Goal: Information Seeking & Learning: Find specific page/section

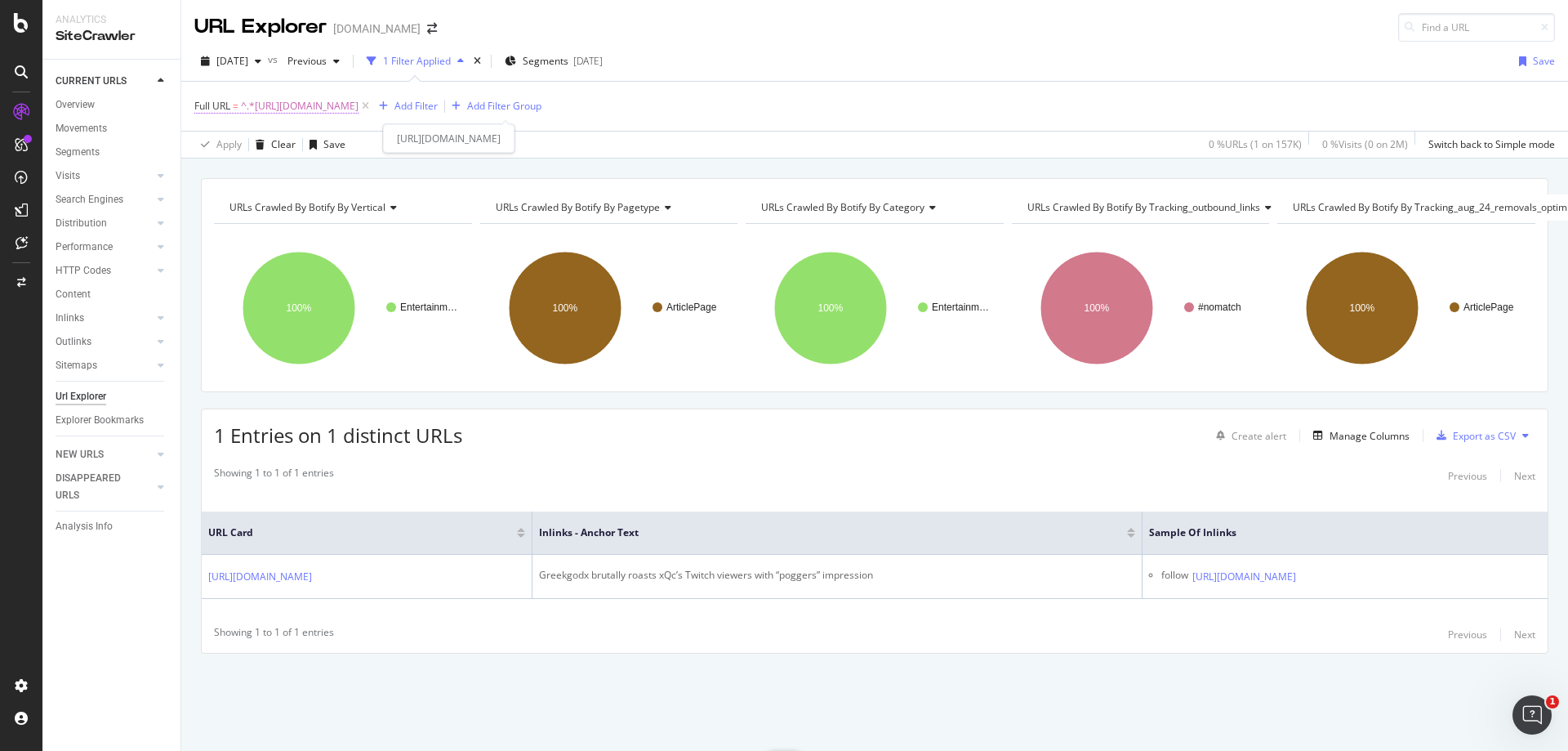
click at [359, 101] on span "^.*[URL][DOMAIN_NAME]" at bounding box center [300, 106] width 118 height 23
click at [317, 168] on input "[URL][DOMAIN_NAME]" at bounding box center [286, 173] width 154 height 26
paste input "news/sledgehammer-release-latest-community-update-cod-wwii-community-challenge-…"
type input "[URL][DOMAIN_NAME]"
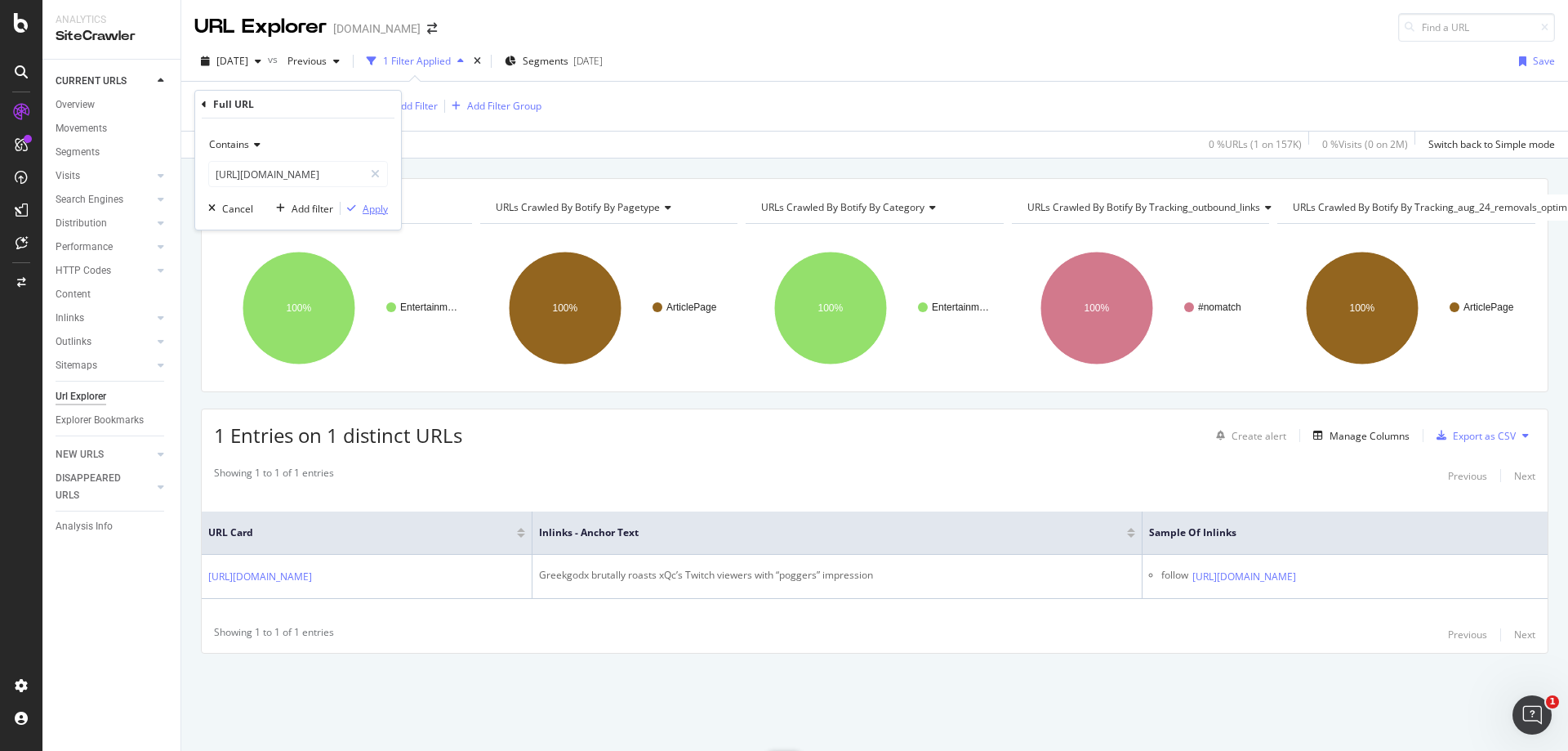
scroll to position [0, 0]
click at [374, 202] on div "Apply" at bounding box center [375, 209] width 25 height 14
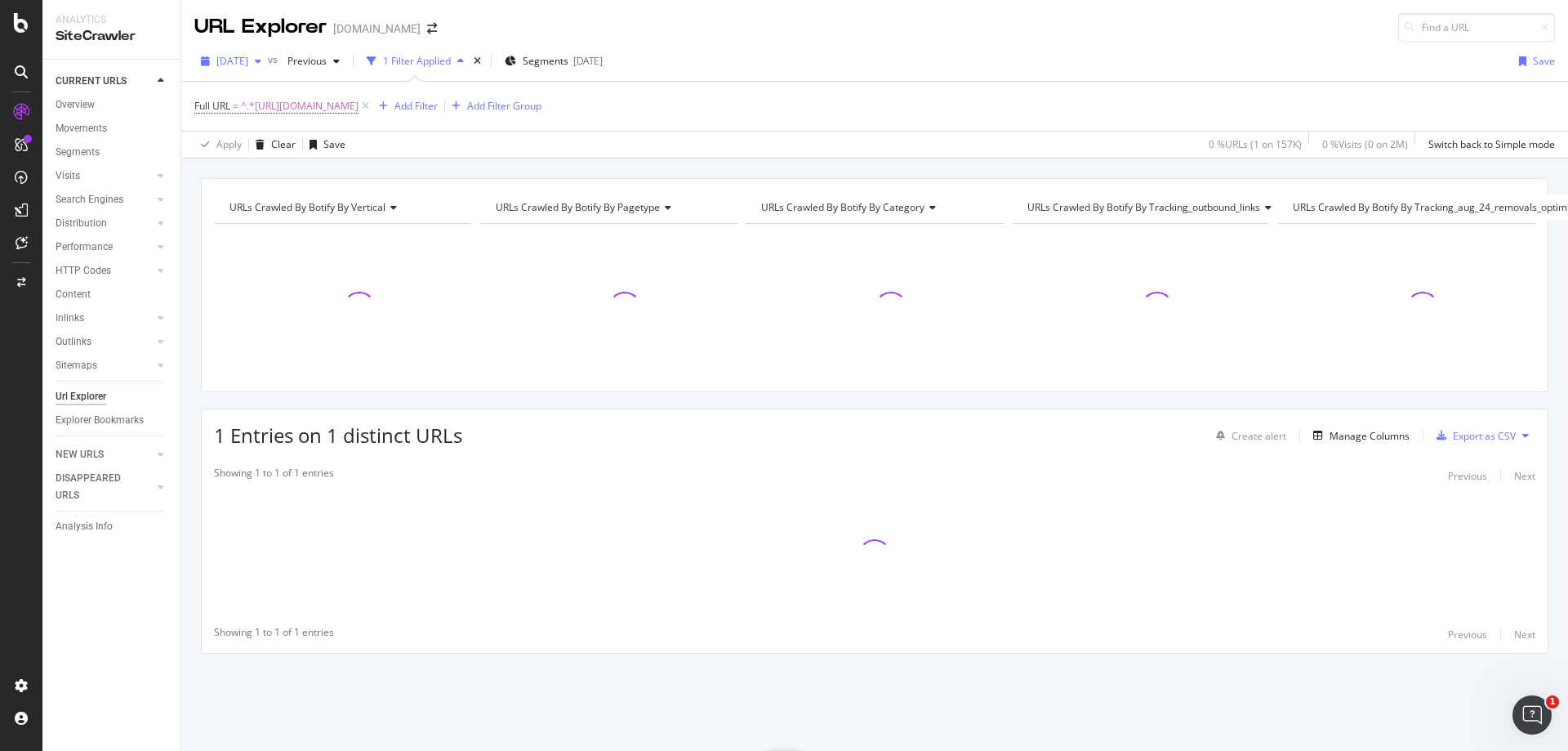
click at [248, 66] on span "[DATE]" at bounding box center [233, 61] width 32 height 14
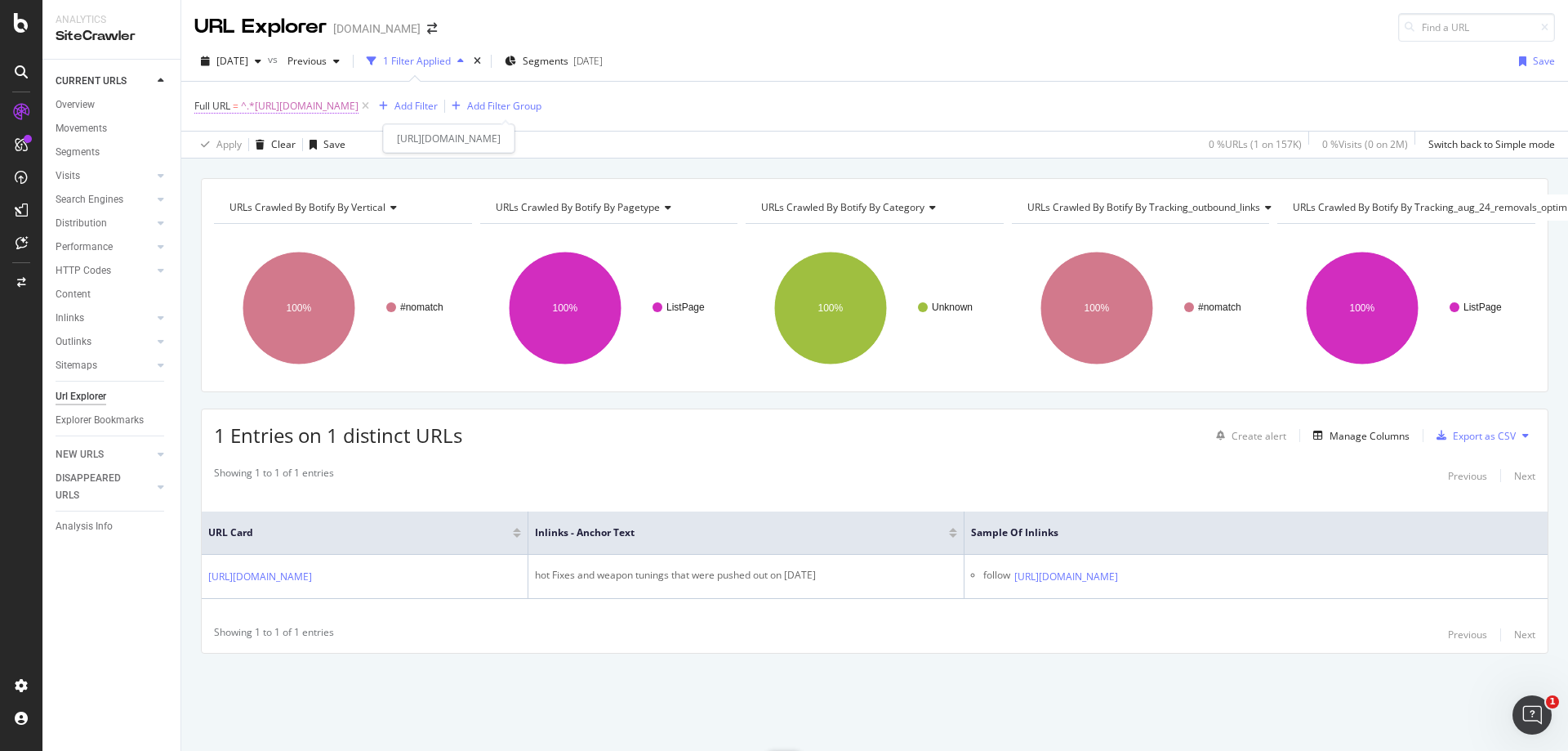
click at [359, 109] on span "^.*[URL][DOMAIN_NAME]" at bounding box center [300, 106] width 118 height 23
click at [295, 177] on input "[URL][DOMAIN_NAME]" at bounding box center [286, 173] width 154 height 26
click at [385, 213] on div "Apply" at bounding box center [375, 209] width 25 height 14
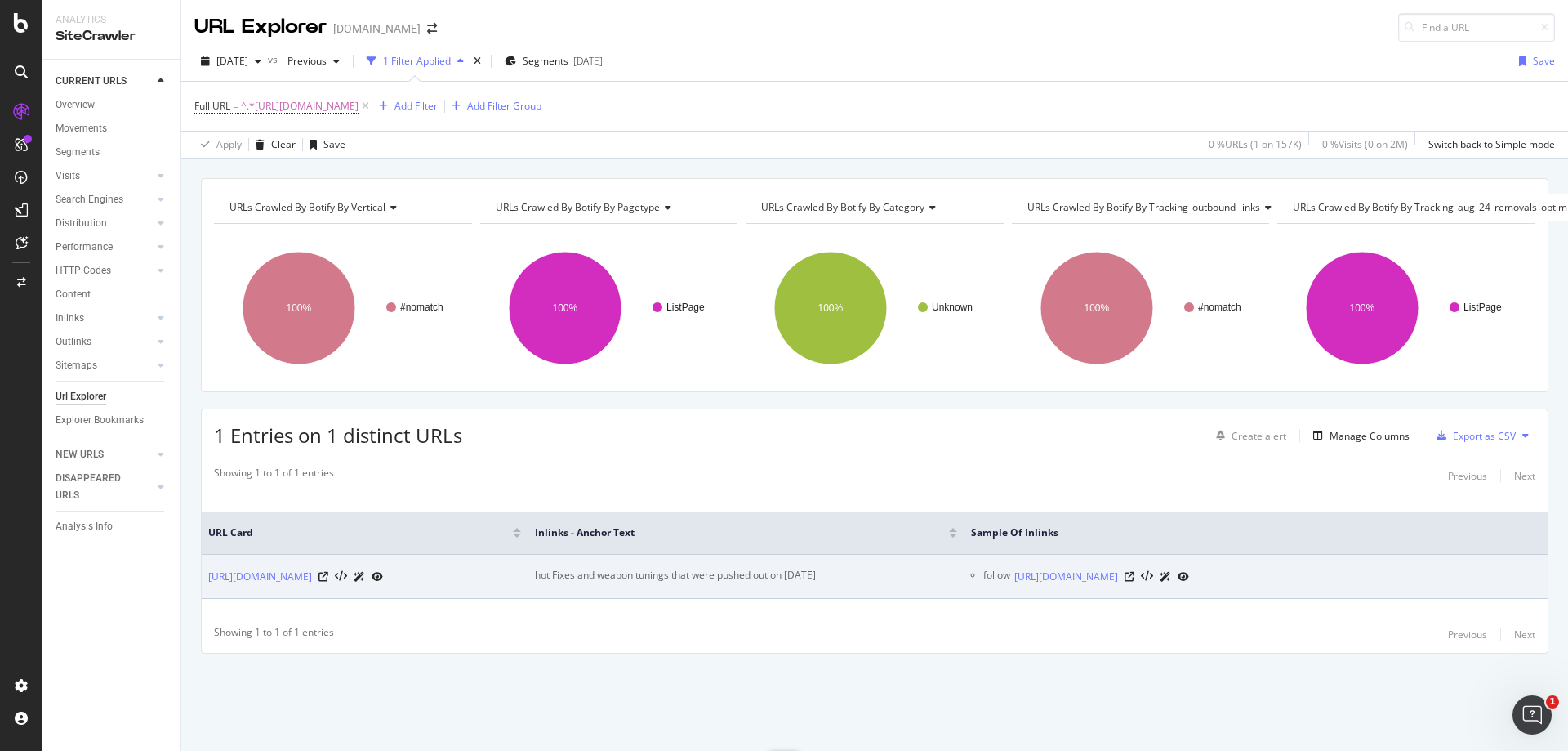
click at [1190, 574] on div at bounding box center [1157, 576] width 64 height 17
click at [618, 573] on td "hot Fixes and weapon tunings that were pushed out on [DATE]" at bounding box center [746, 577] width 436 height 44
click at [692, 568] on div "hot Fixes and weapon tunings that were pushed out on [DATE]" at bounding box center [746, 575] width 422 height 14
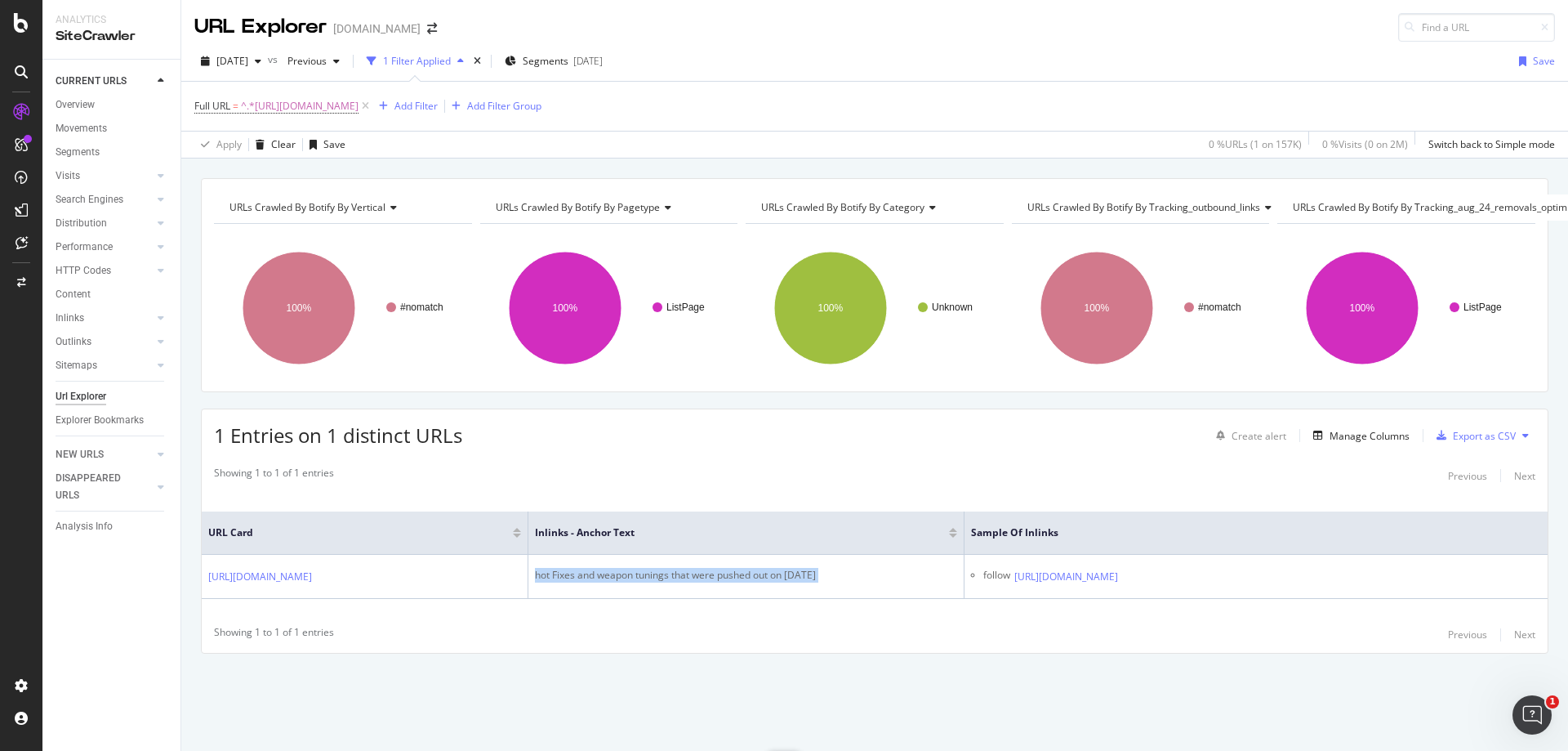
copy div "hot Fixes and weapon tunings that were pushed out on [DATE]"
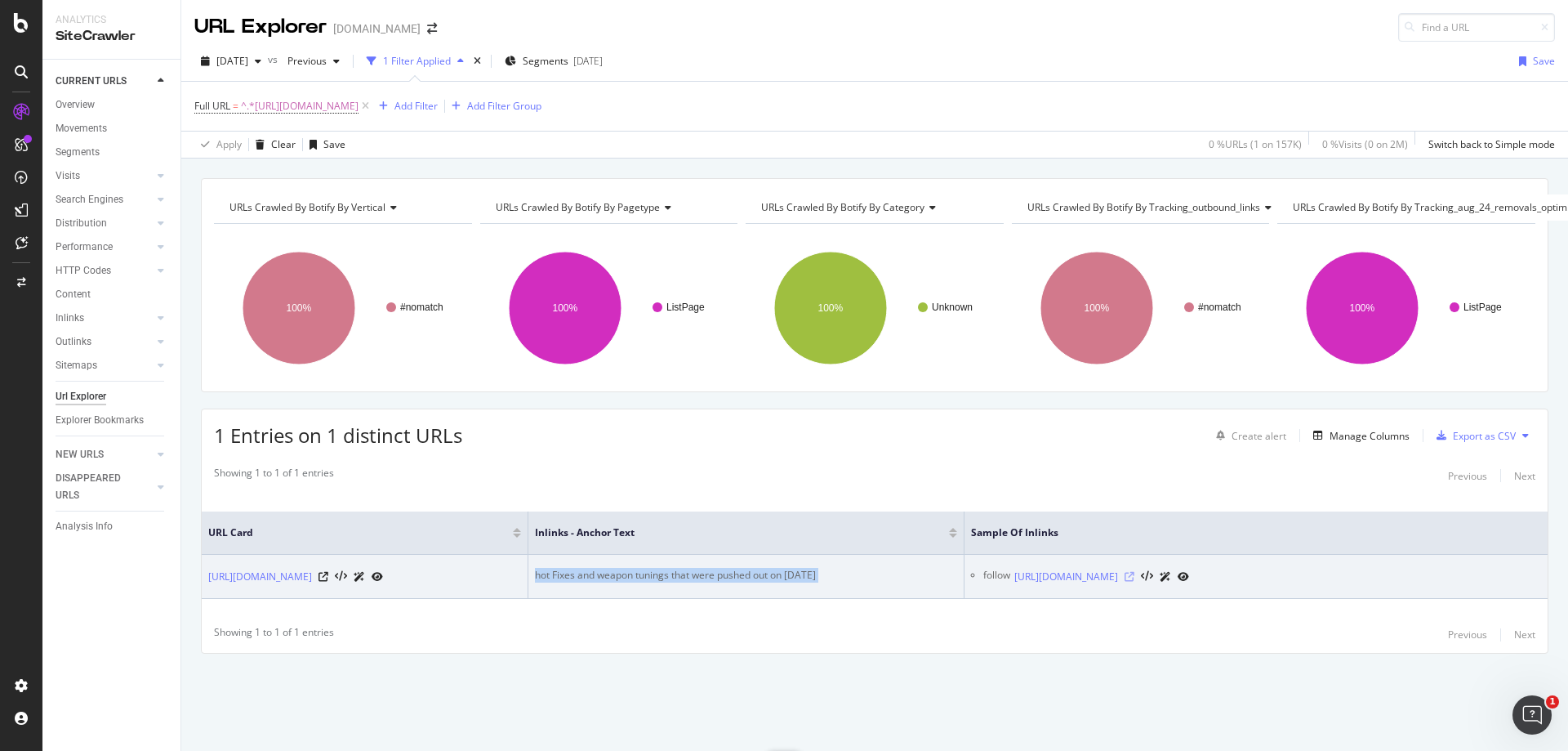
click at [1134, 572] on icon at bounding box center [1129, 577] width 10 height 10
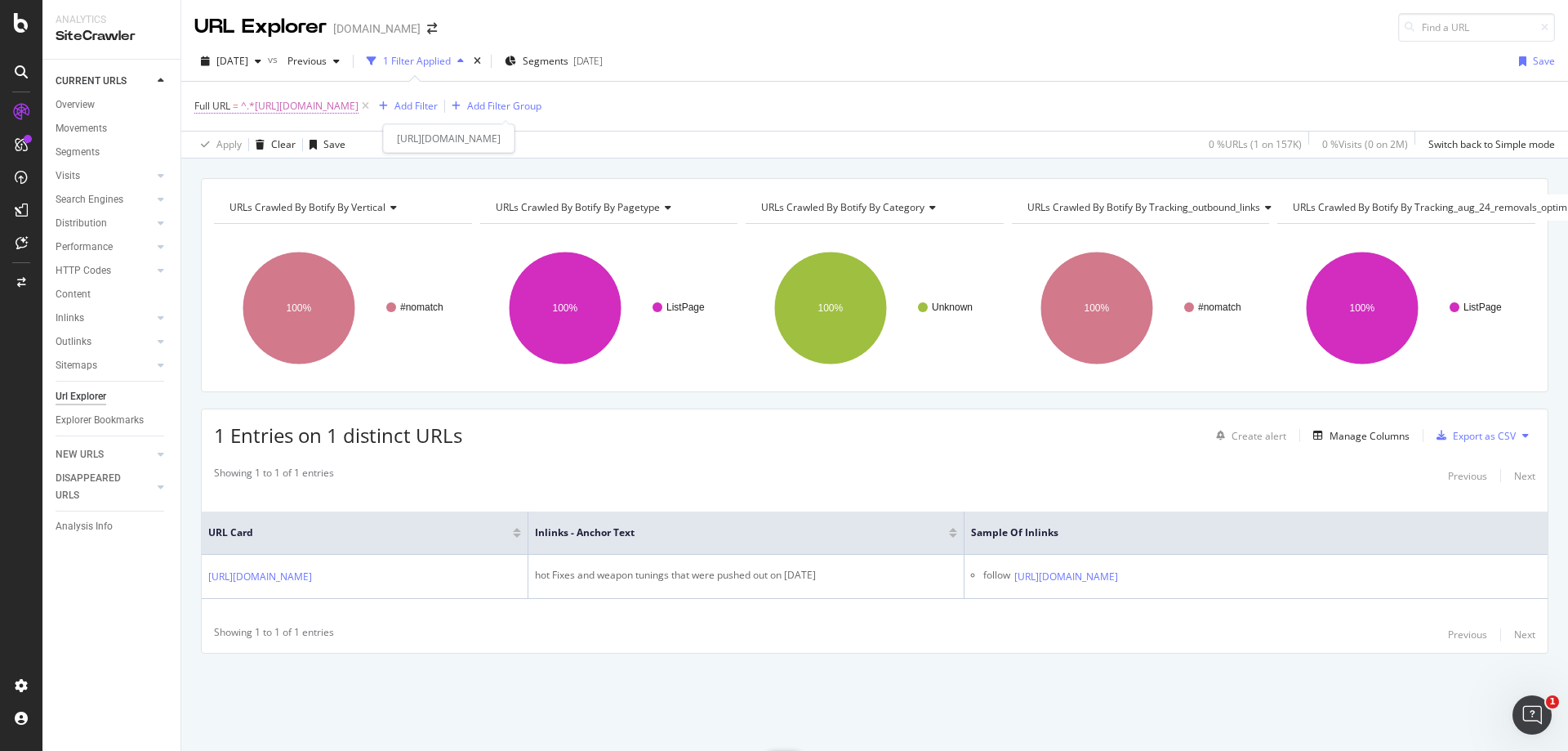
click at [359, 111] on span "^.*[URL][DOMAIN_NAME]" at bounding box center [300, 106] width 118 height 23
click at [250, 182] on input "[URL][DOMAIN_NAME]" at bounding box center [286, 173] width 154 height 26
paste input "food/doordash-driver-eats-customers-food-after-they-didnt-leave-tip-2395416"
type input "[URL][DOMAIN_NAME]"
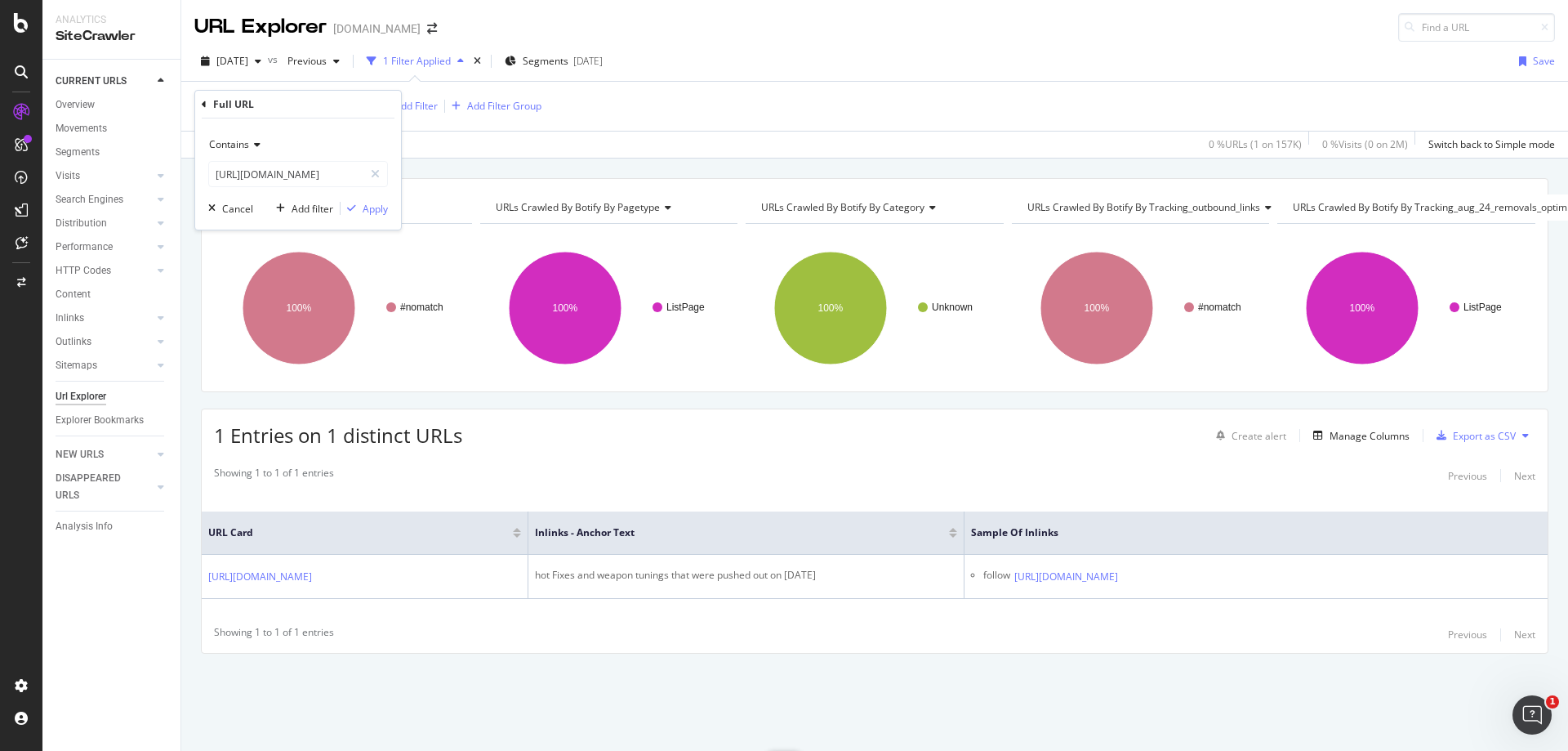
scroll to position [0, 0]
click at [369, 199] on div "Contains [URL][DOMAIN_NAME] Cancel Add filter Apply" at bounding box center [298, 174] width 206 height 111
click at [371, 212] on div "Apply" at bounding box center [375, 209] width 25 height 14
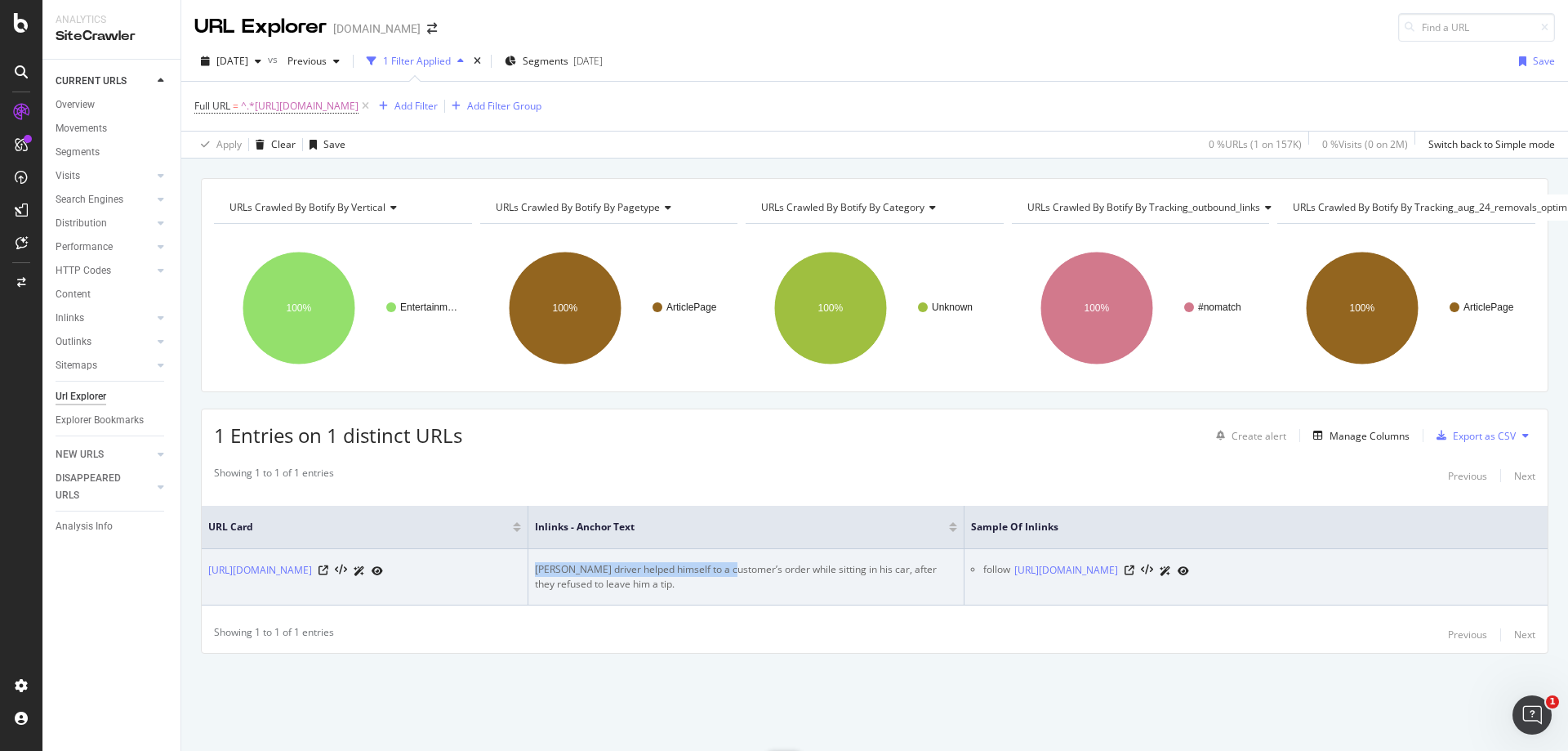
drag, startPoint x: 734, startPoint y: 564, endPoint x: 523, endPoint y: 564, distance: 211.0
click at [523, 564] on tr "[URL][DOMAIN_NAME] [PERSON_NAME] driver helped himself to a customer’s order wh…" at bounding box center [875, 577] width 1346 height 56
copy div "DoorDash driver helped himself to a custom"
click at [1134, 575] on icon at bounding box center [1129, 570] width 10 height 10
copy div "DoorDash driver helped himself to a custom"
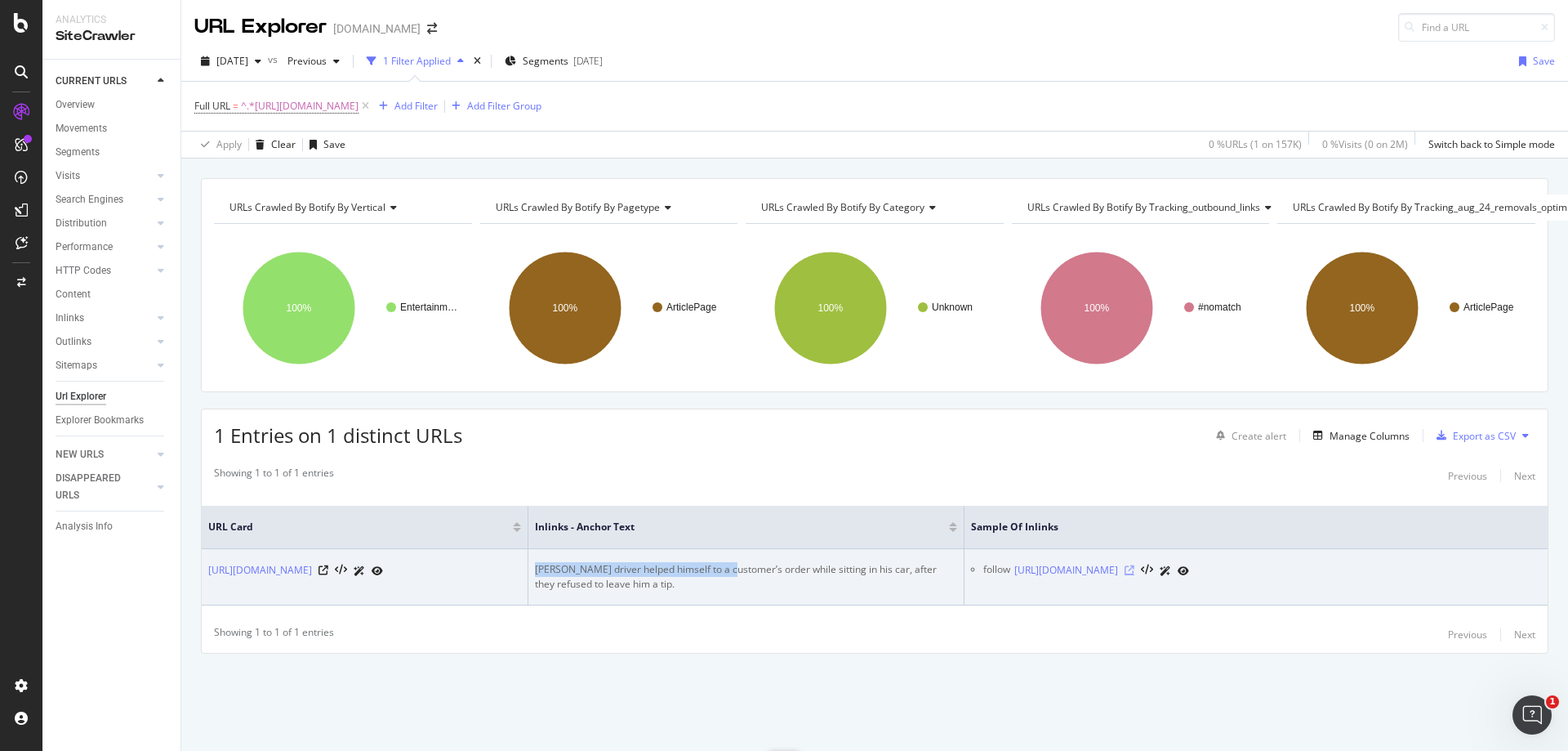
click at [1134, 574] on icon at bounding box center [1129, 570] width 10 height 10
click at [699, 566] on div "[PERSON_NAME] driver helped himself to a customer’s order while sitting in his …" at bounding box center [746, 577] width 422 height 29
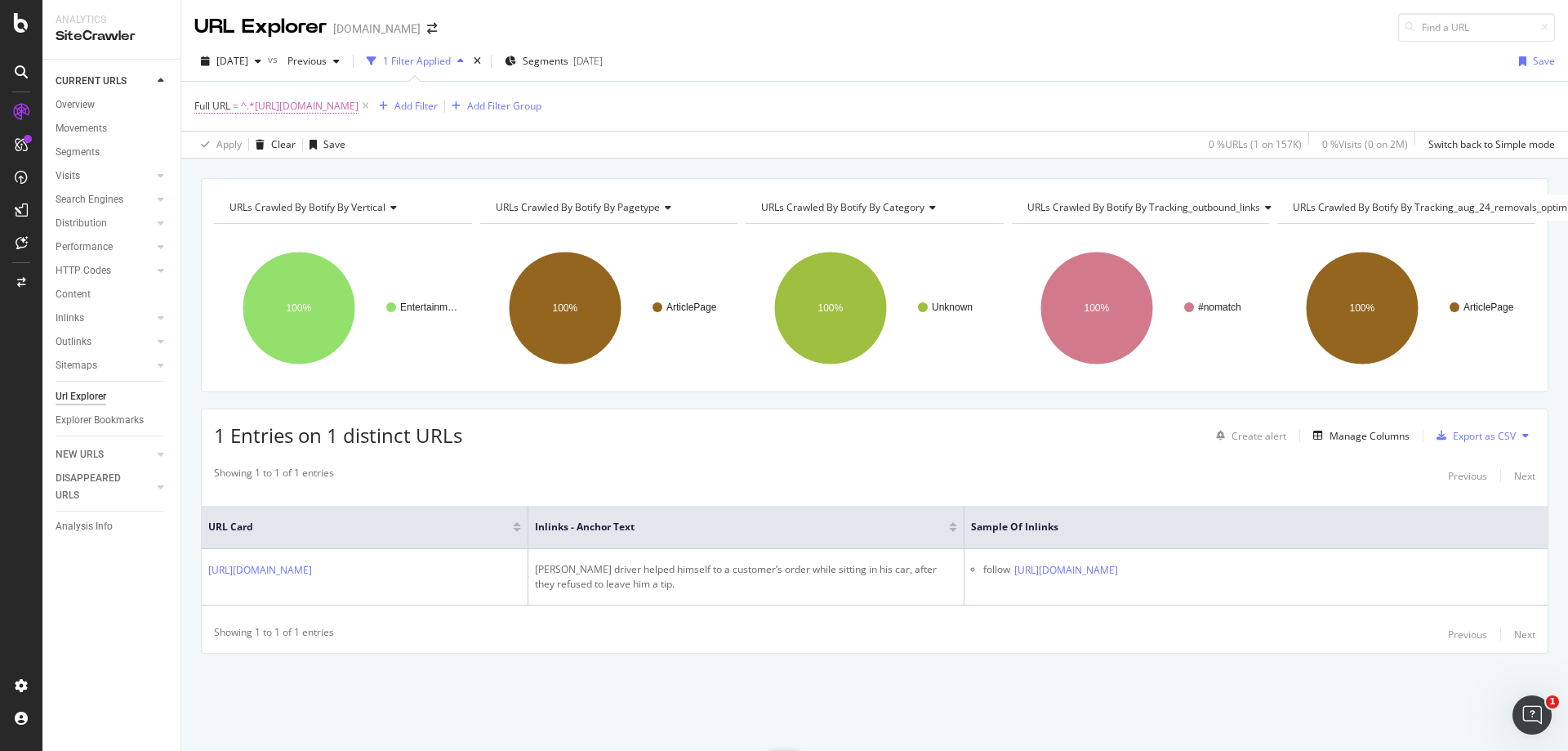
click at [359, 107] on span "^.*[URL][DOMAIN_NAME]" at bounding box center [300, 106] width 118 height 23
click at [327, 175] on input "[URL][DOMAIN_NAME]" at bounding box center [286, 173] width 154 height 26
paste input "pubg/pubg-streamer-loses-game-to-painful-glitch-177544"
type input "[URL][DOMAIN_NAME]"
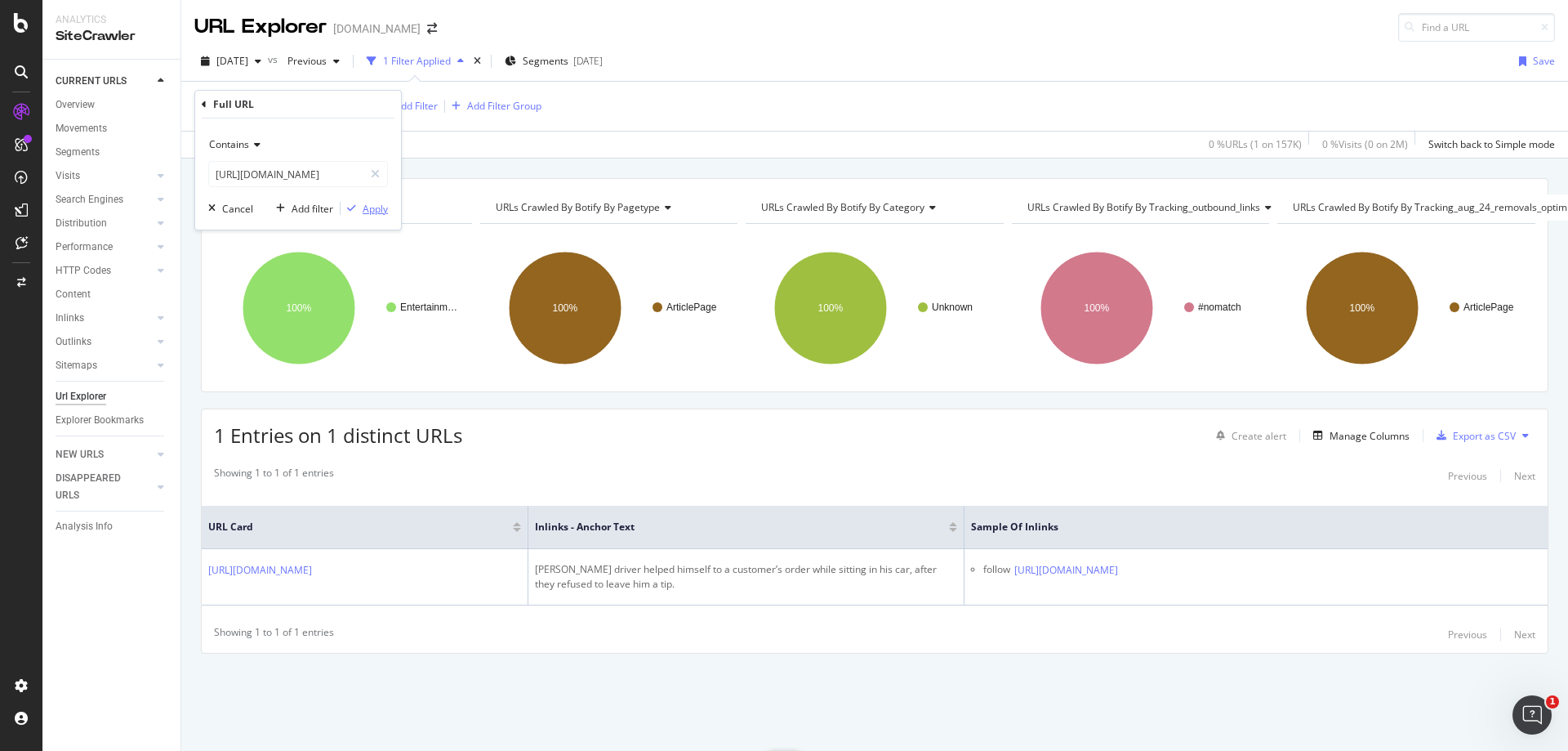
scroll to position [0, 0]
click at [377, 207] on div "Apply" at bounding box center [375, 209] width 25 height 14
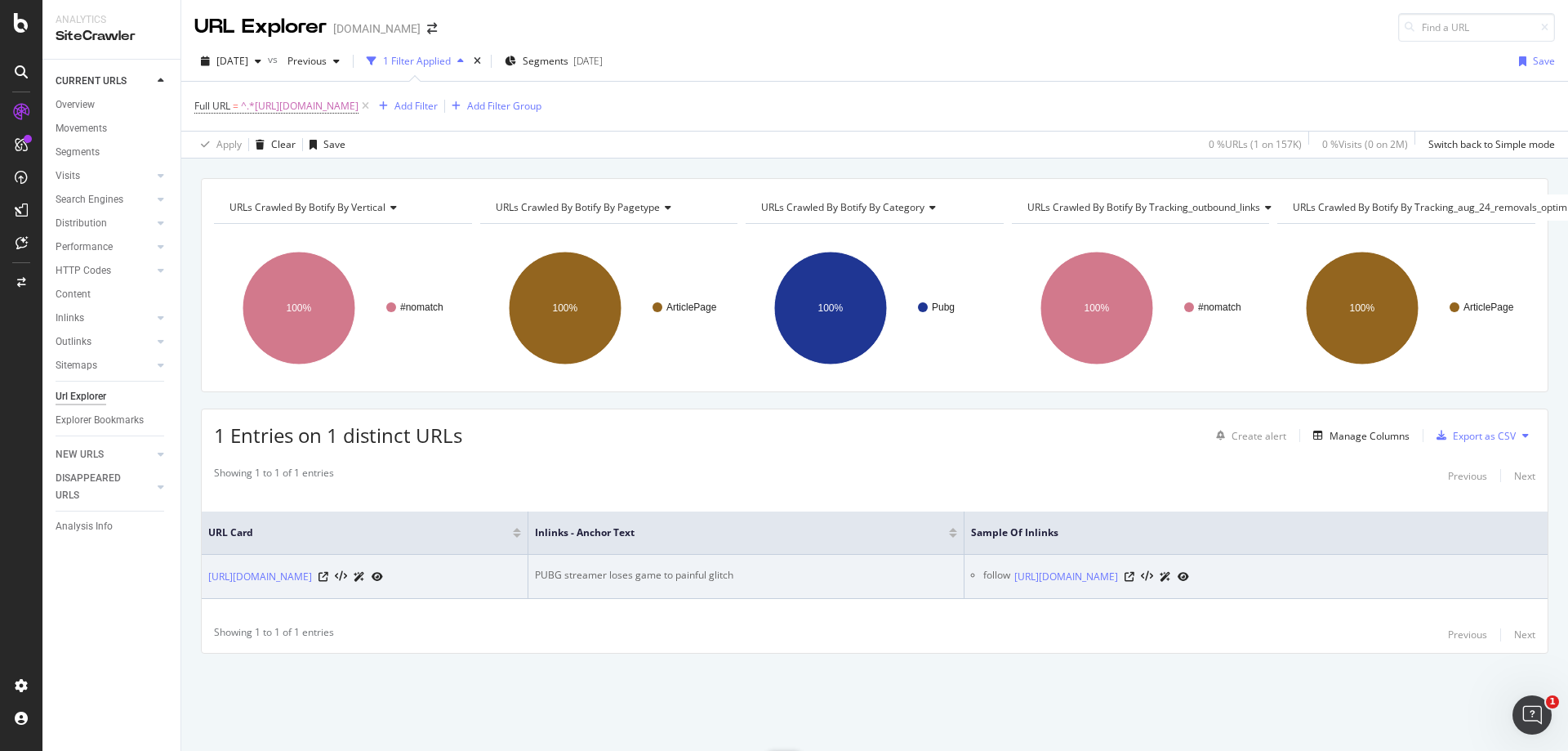
click at [640, 568] on div "PUBG streamer loses game to painful glitch" at bounding box center [746, 575] width 422 height 14
copy div "PUBG streamer loses game to painful glitch"
click at [1134, 572] on icon at bounding box center [1129, 577] width 10 height 10
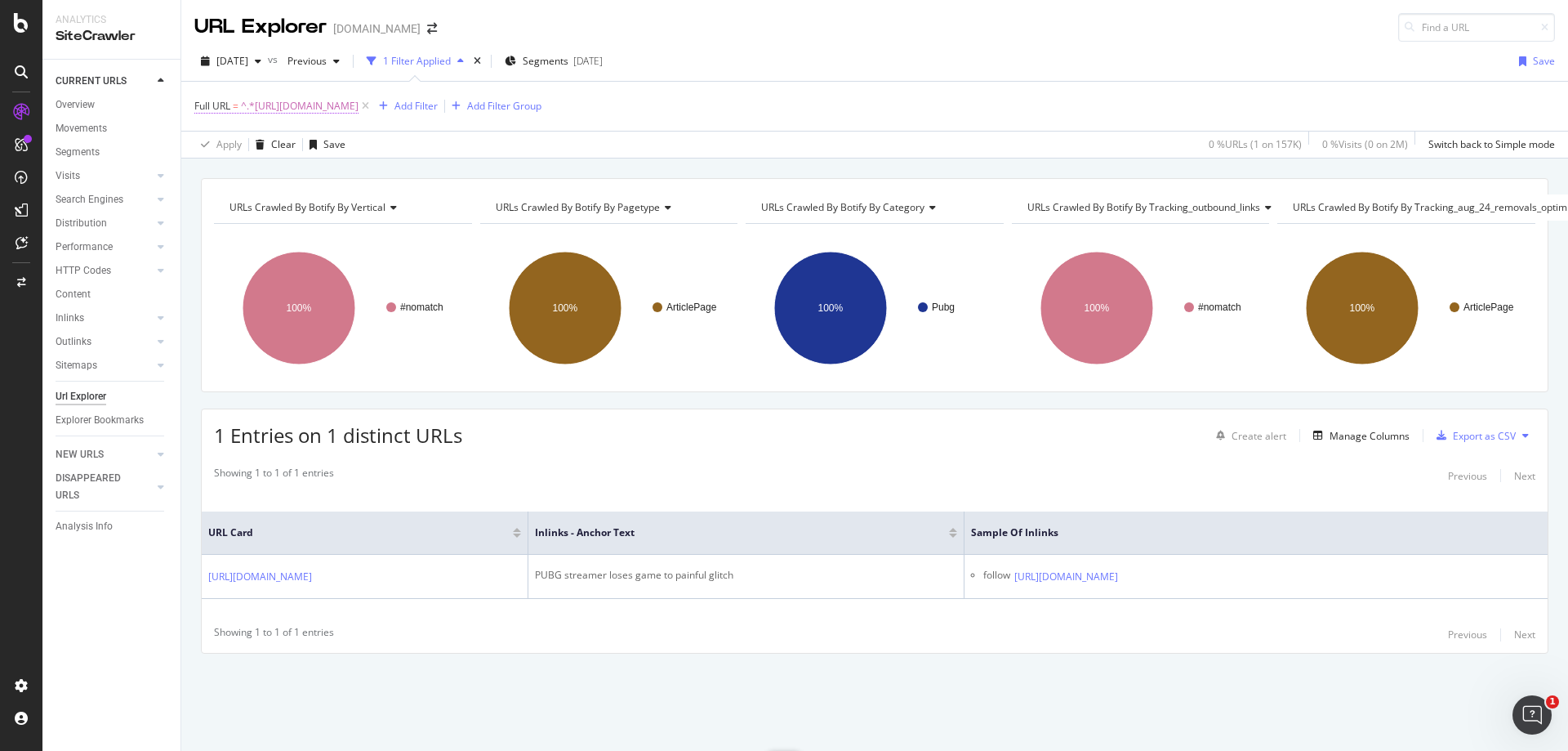
click at [359, 102] on span "^.*[URL][DOMAIN_NAME]" at bounding box center [300, 106] width 118 height 23
click at [333, 175] on input "[URL][DOMAIN_NAME]" at bounding box center [286, 173] width 154 height 26
paste input "entertainment/rapper-[PERSON_NAME]-apologizes-to-twitch-streamers-banned-for-pl…"
type input "[URL][DOMAIN_NAME]"
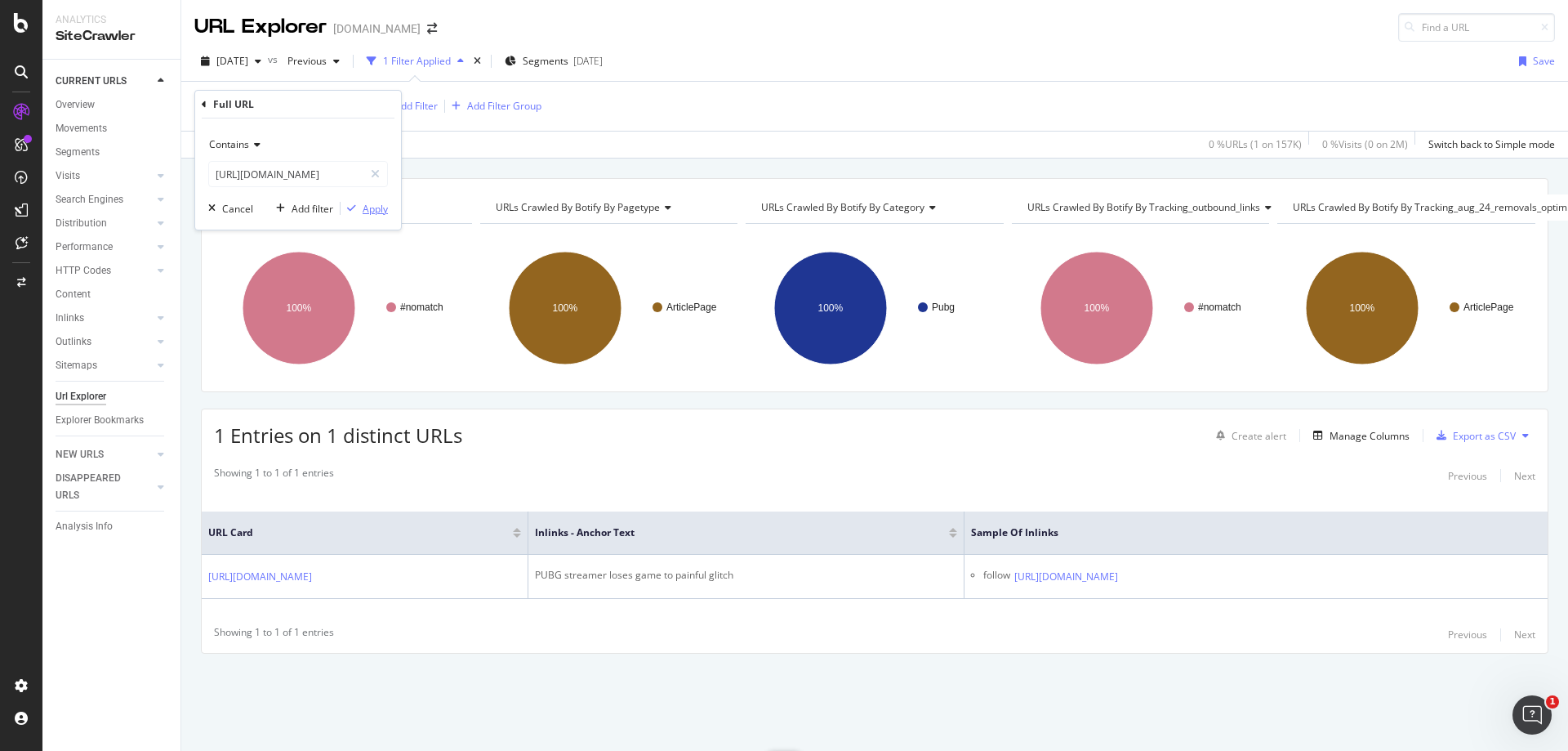
scroll to position [0, 0]
click at [376, 204] on div "Apply" at bounding box center [375, 209] width 25 height 14
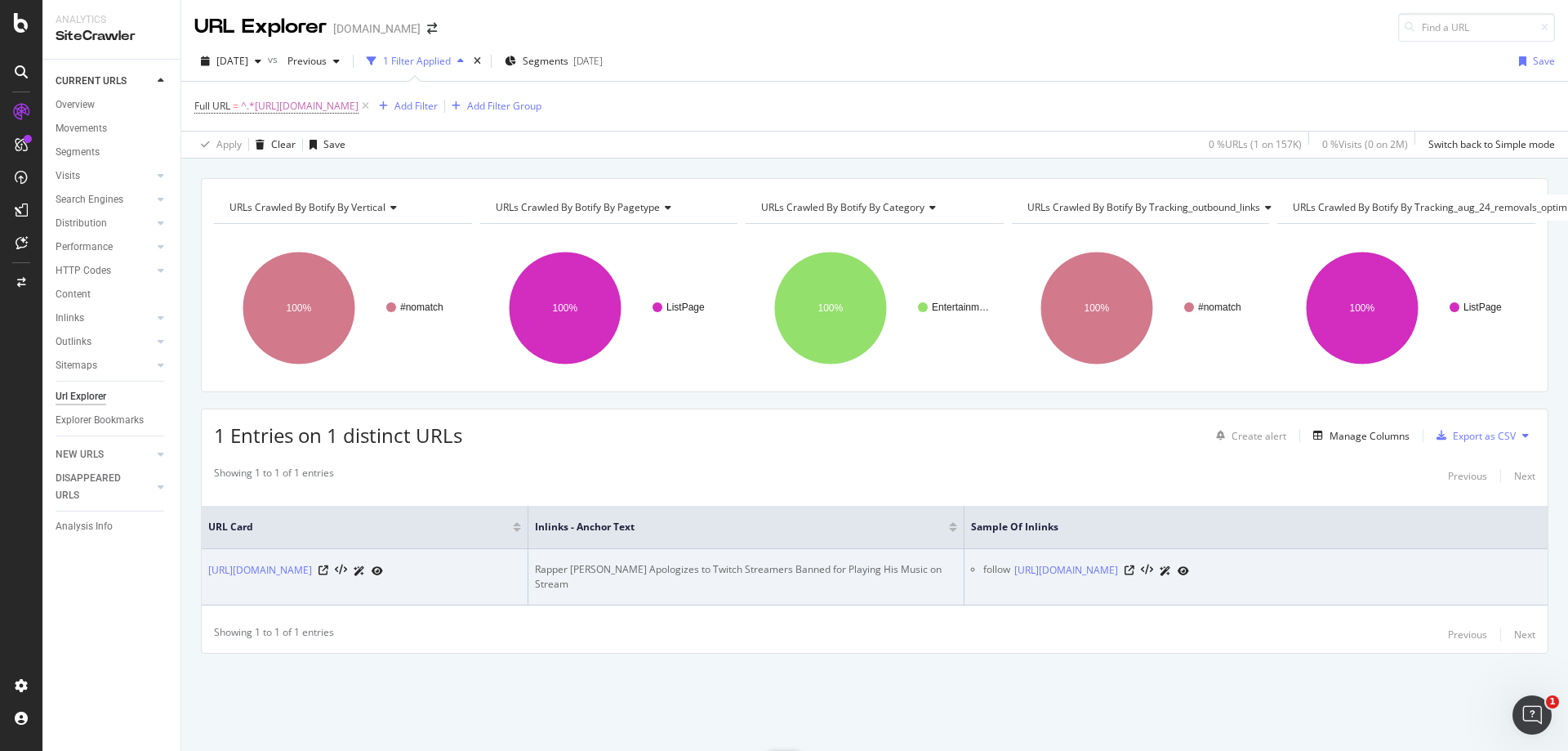
click at [678, 563] on div "Rapper [PERSON_NAME] Apologizes to Twitch Streamers Banned for Playing His Musi…" at bounding box center [746, 577] width 422 height 29
copy div "Rapper [PERSON_NAME] Apologizes to Twitch Streamers Banned for Playing His Musi…"
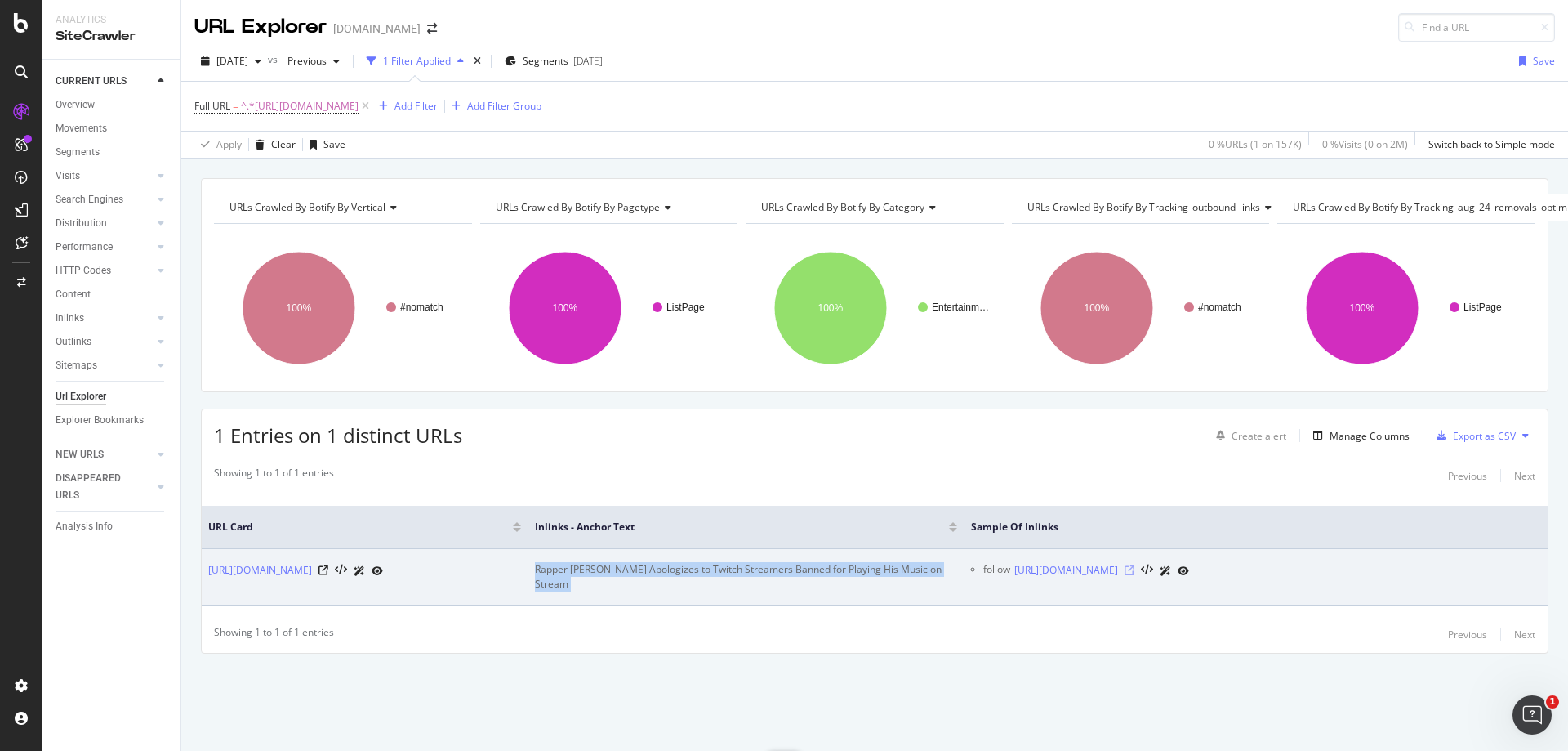
click at [1134, 568] on icon at bounding box center [1129, 570] width 10 height 10
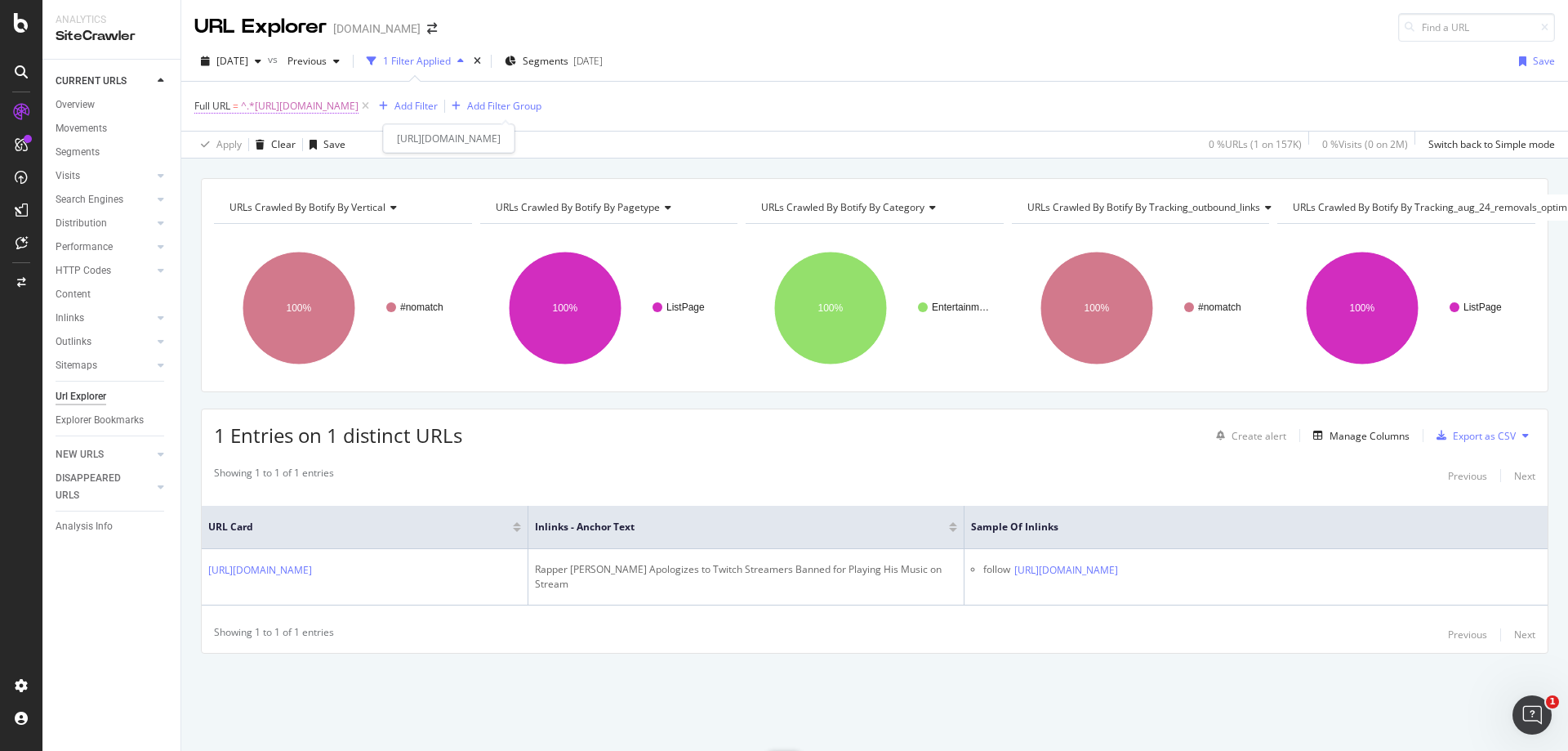
click at [359, 101] on span "^.*[URL][DOMAIN_NAME]" at bounding box center [300, 106] width 118 height 23
click at [328, 173] on input "[URL][DOMAIN_NAME]" at bounding box center [286, 173] width 154 height 26
paste input "twitch-amouranth-responds-critics-wear-clothes-462735"
type input "[URL][DOMAIN_NAME]"
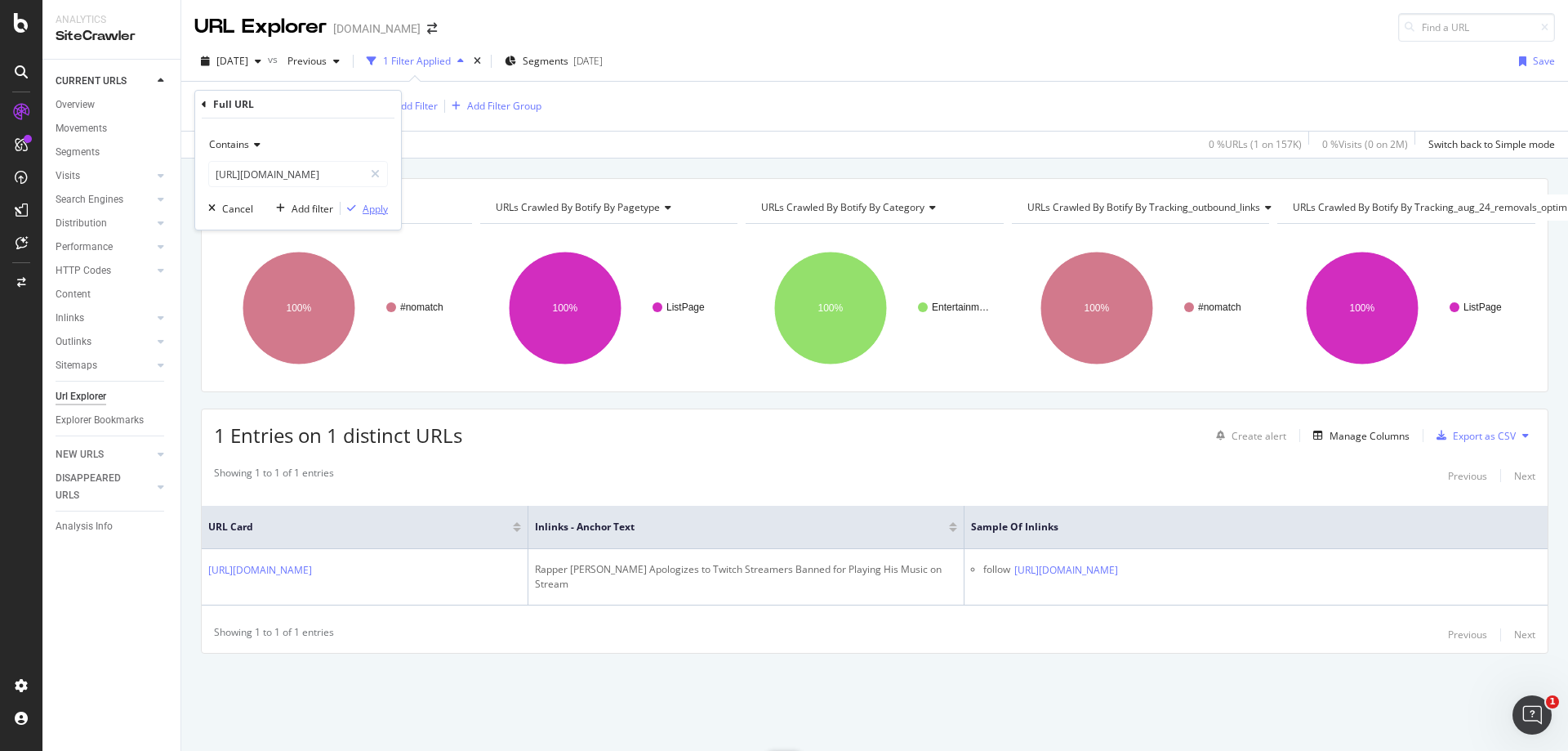
scroll to position [0, 0]
click at [370, 209] on div "Apply" at bounding box center [375, 209] width 25 height 14
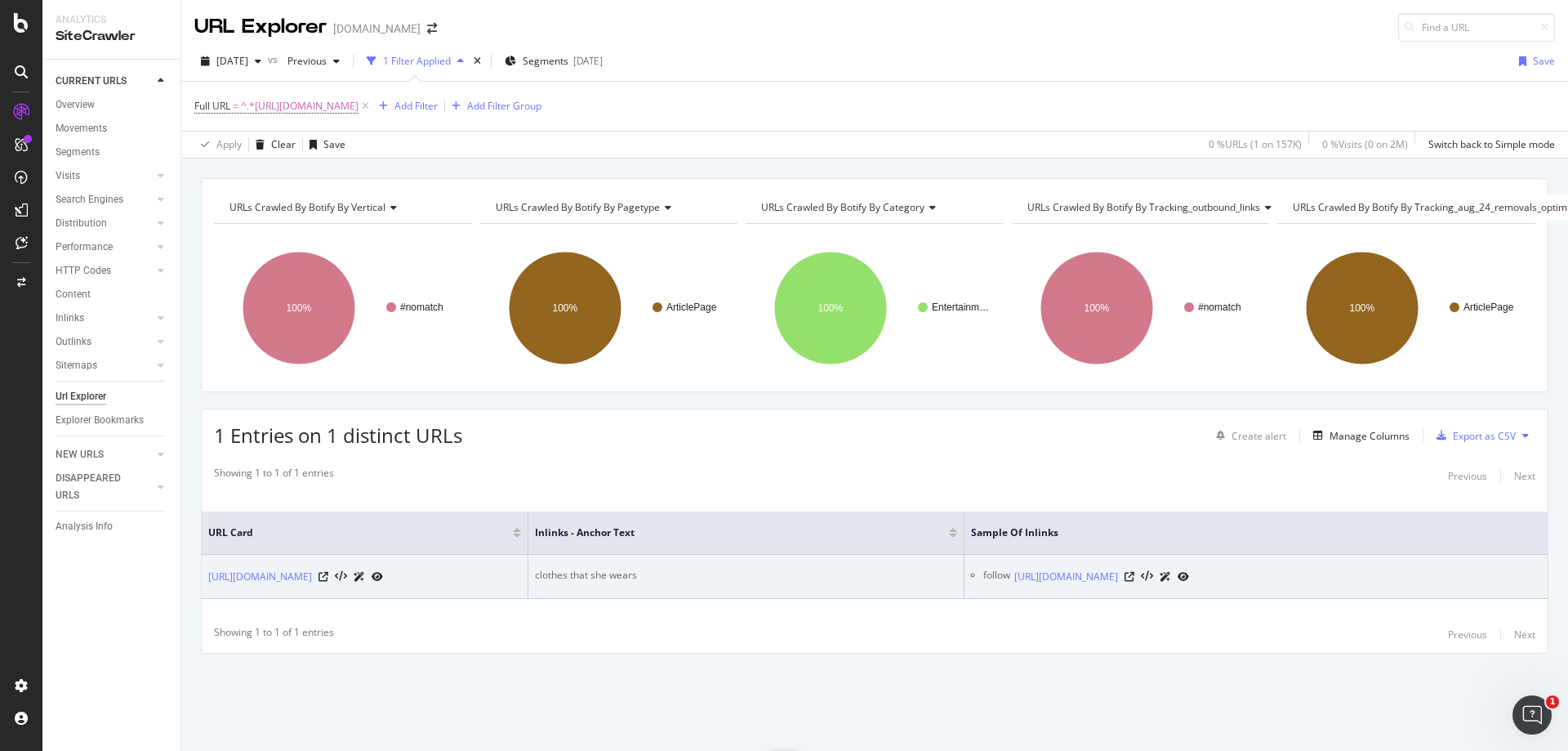
click at [601, 555] on td "clothes that she wears" at bounding box center [746, 577] width 436 height 44
click at [608, 568] on div "clothes that she wears" at bounding box center [746, 575] width 422 height 14
copy div "clothes that she wears"
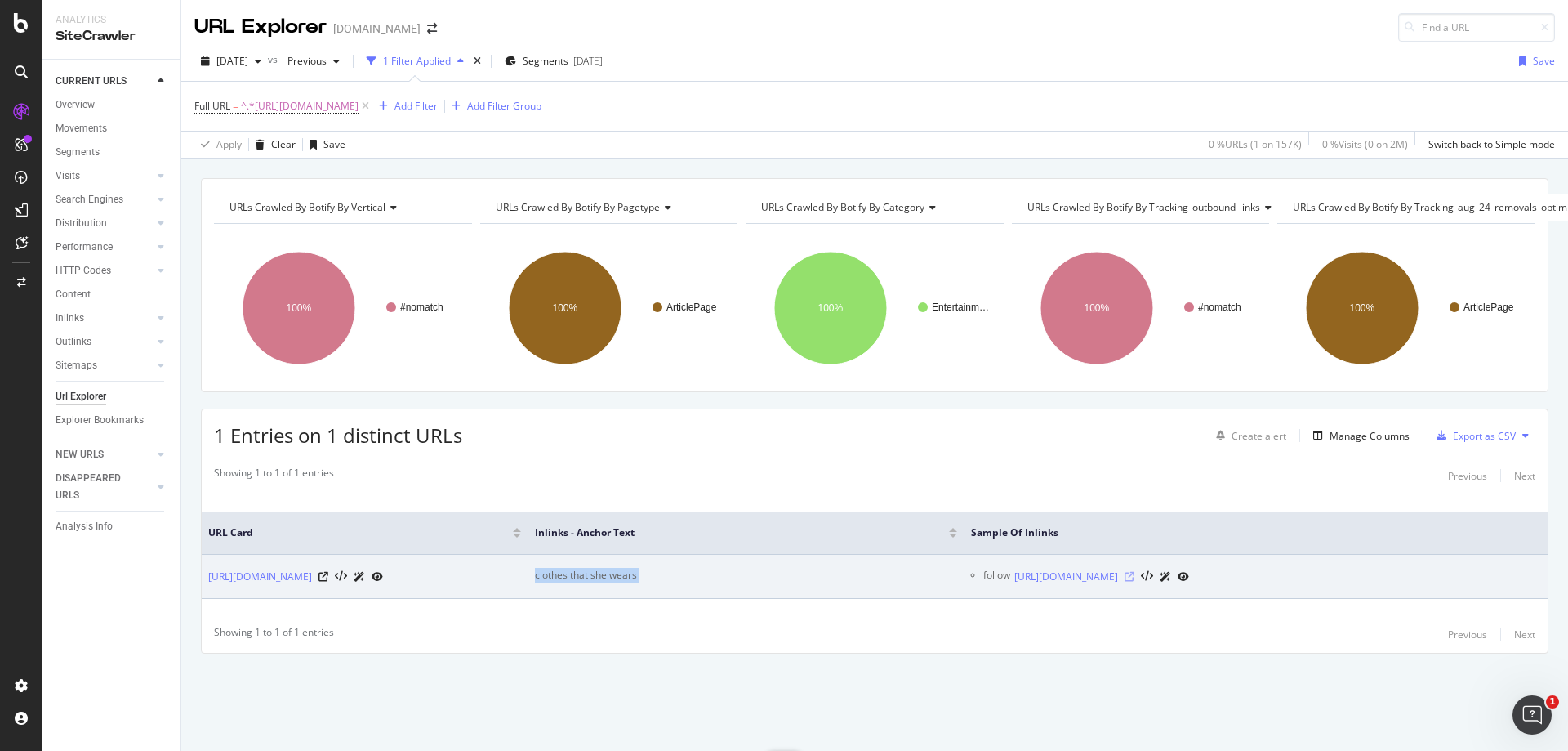
click at [1134, 581] on icon at bounding box center [1129, 577] width 10 height 10
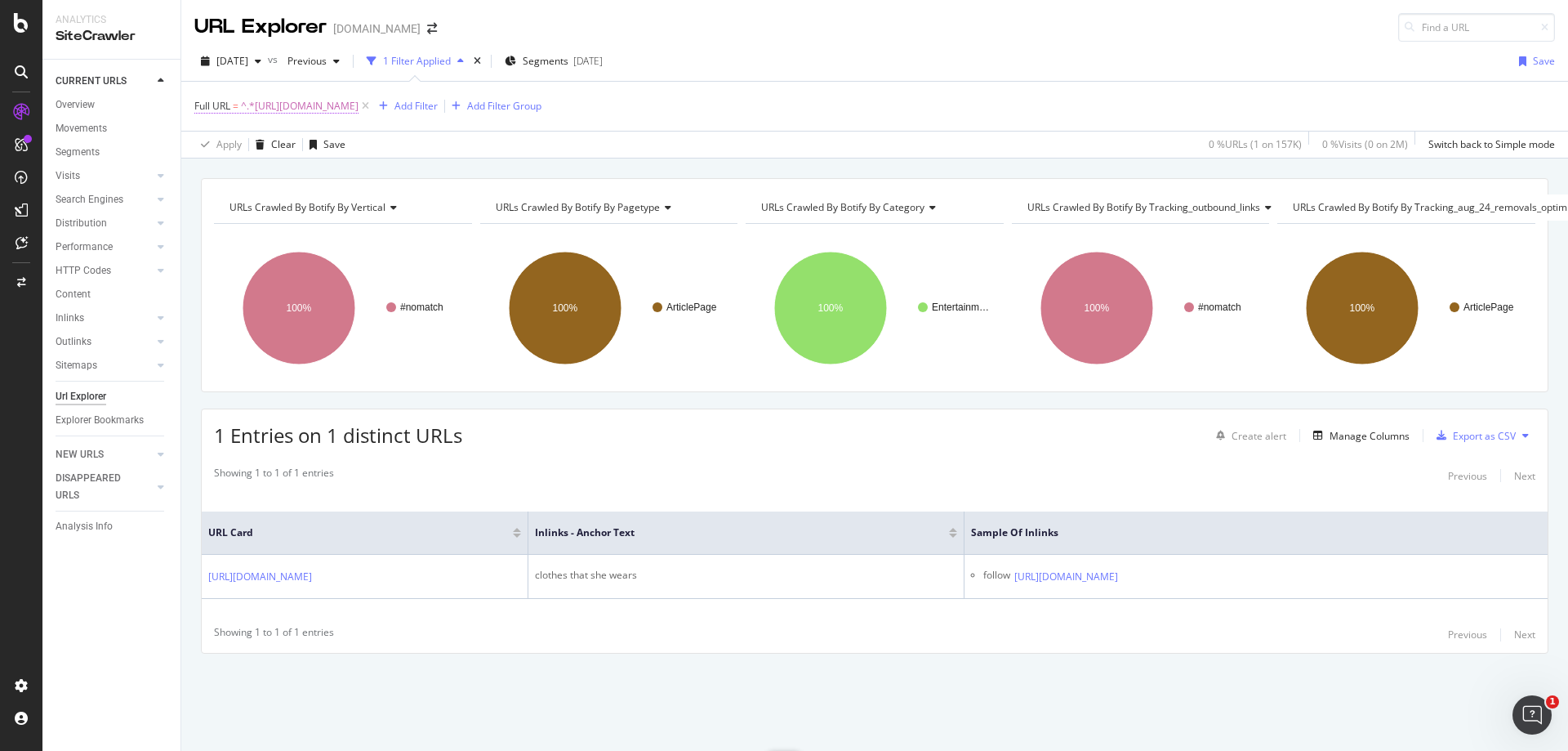
click at [359, 102] on span "^.*[URL][DOMAIN_NAME]" at bounding box center [300, 106] width 118 height 23
click at [313, 177] on input "[URL][DOMAIN_NAME]" at bounding box center [286, 173] width 154 height 26
paste input "fortnite/ninja-showcases-the-power-of-smgs-in-fortnite-following-recent-patch-i…"
type input "[URL][DOMAIN_NAME]"
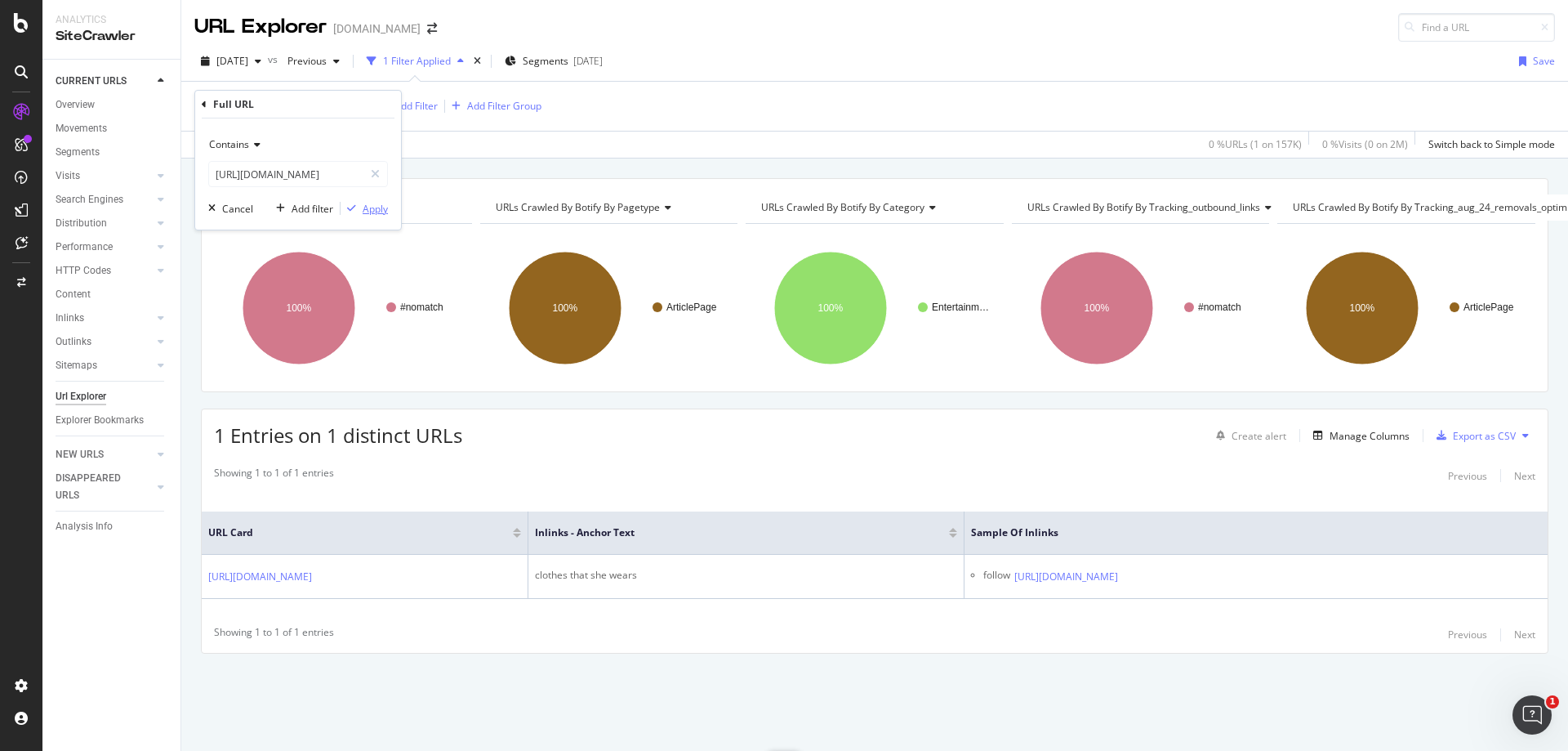
scroll to position [0, 0]
click at [381, 204] on div "Apply" at bounding box center [375, 209] width 25 height 14
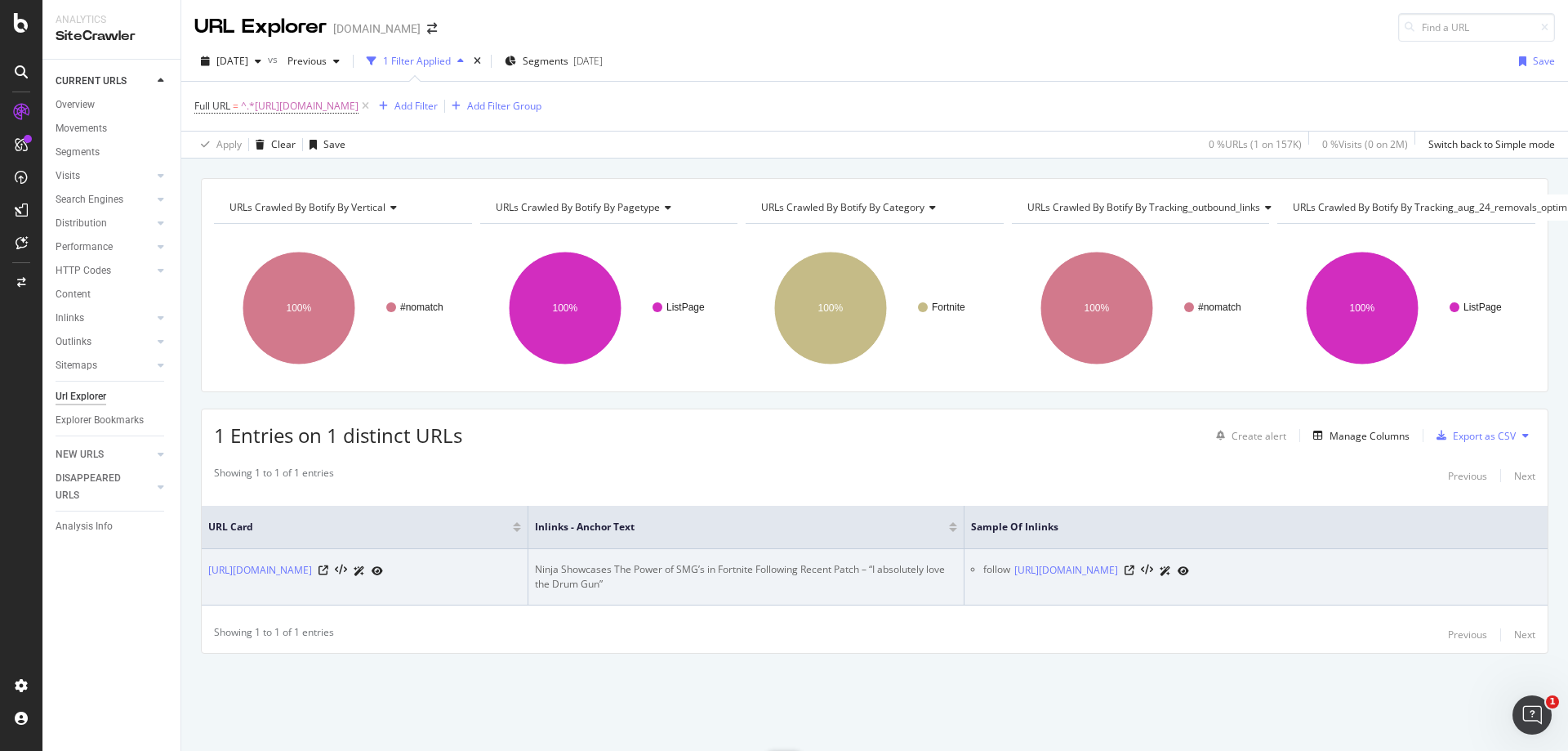
click at [683, 563] on div "Ninja Showcases The Power of SMG’s in Fortnite Following Recent Patch – “I abso…" at bounding box center [746, 577] width 422 height 29
drag, startPoint x: 759, startPoint y: 558, endPoint x: 535, endPoint y: 560, distance: 224.0
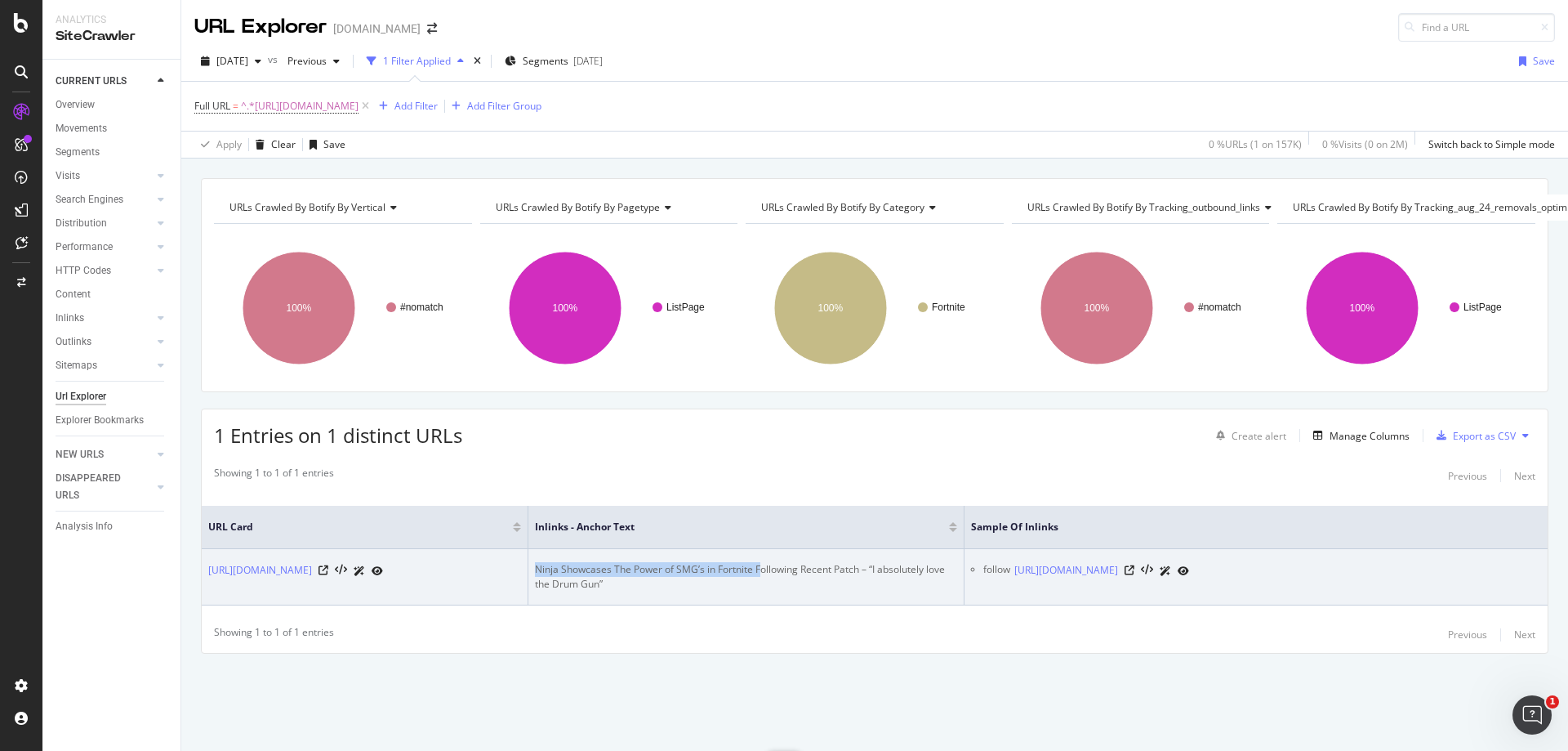
click at [535, 563] on div "Ninja Showcases The Power of SMG’s in Fortnite Following Recent Patch – “I abso…" at bounding box center [746, 577] width 422 height 29
copy div "Ninja Showcases The Power of SMG’s in Fortnite F"
click at [1134, 573] on icon at bounding box center [1129, 570] width 10 height 10
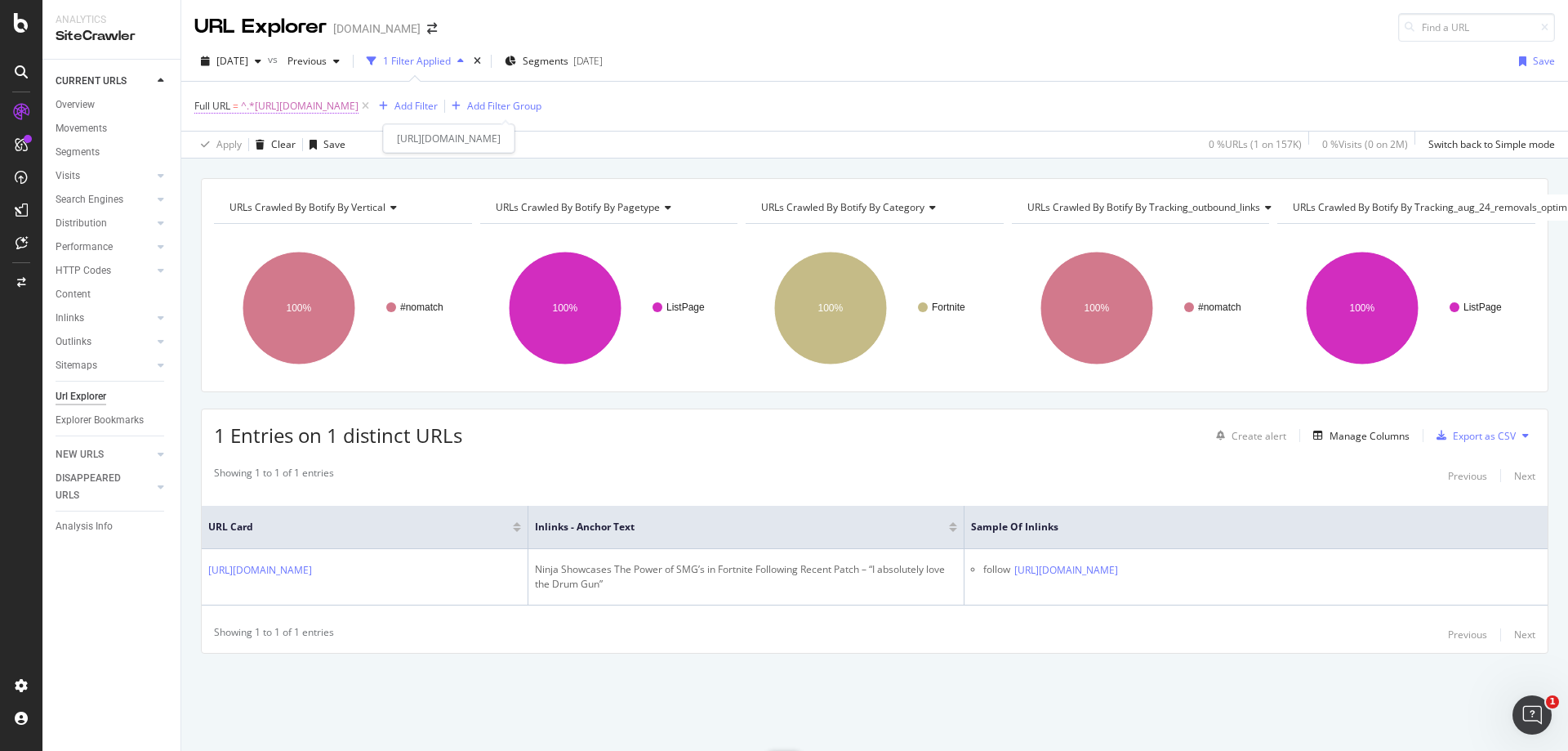
click at [359, 108] on span "^.*[URL][DOMAIN_NAME]" at bounding box center [300, 106] width 118 height 23
click at [313, 166] on input "[URL][DOMAIN_NAME]" at bounding box center [286, 173] width 154 height 26
paste input "luminosity-fortnite-streamer-destroy-under-fire-for-sexist-comments-1306122"
type input "[URL][DOMAIN_NAME]"
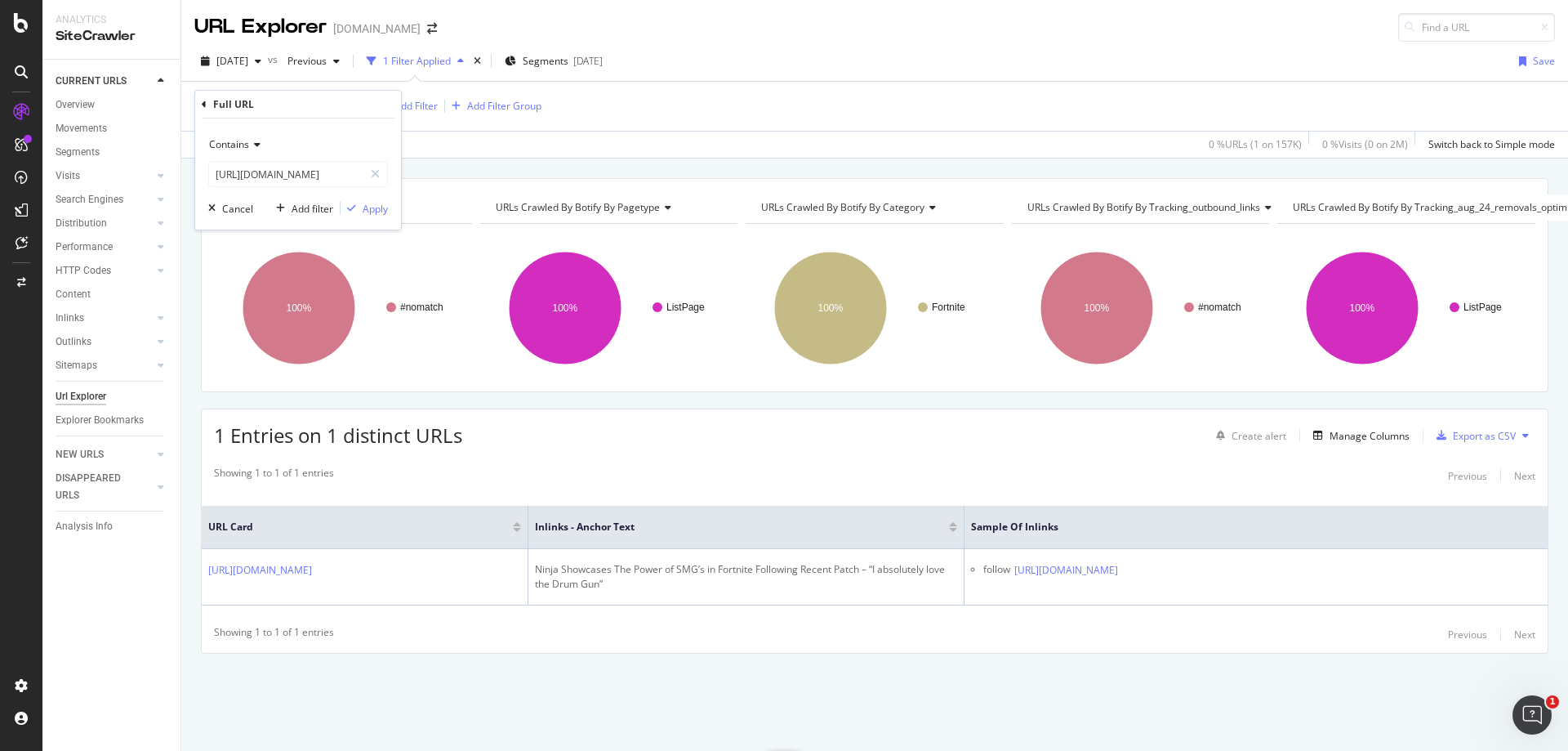
scroll to position [0, 0]
click at [369, 217] on div "Contains [URL][DOMAIN_NAME] Cancel Add filter Apply" at bounding box center [298, 174] width 206 height 111
click at [373, 207] on div "Apply" at bounding box center [375, 209] width 25 height 14
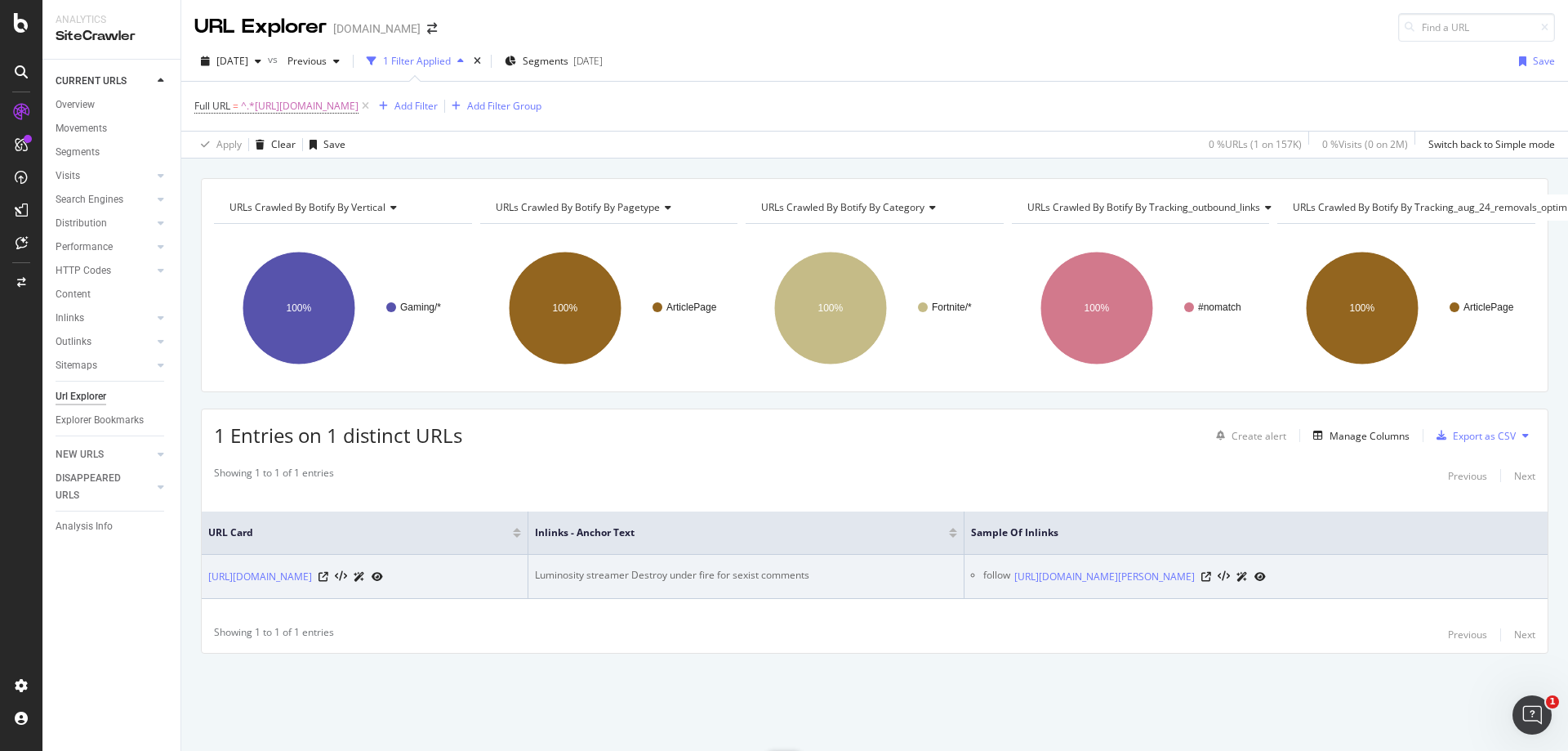
click at [735, 568] on div "Luminosity streamer Destroy under fire for sexist comments" at bounding box center [746, 575] width 422 height 14
copy div "Luminosity streamer Destroy under fire for sexist comments"
click at [1266, 568] on div at bounding box center [1233, 576] width 64 height 17
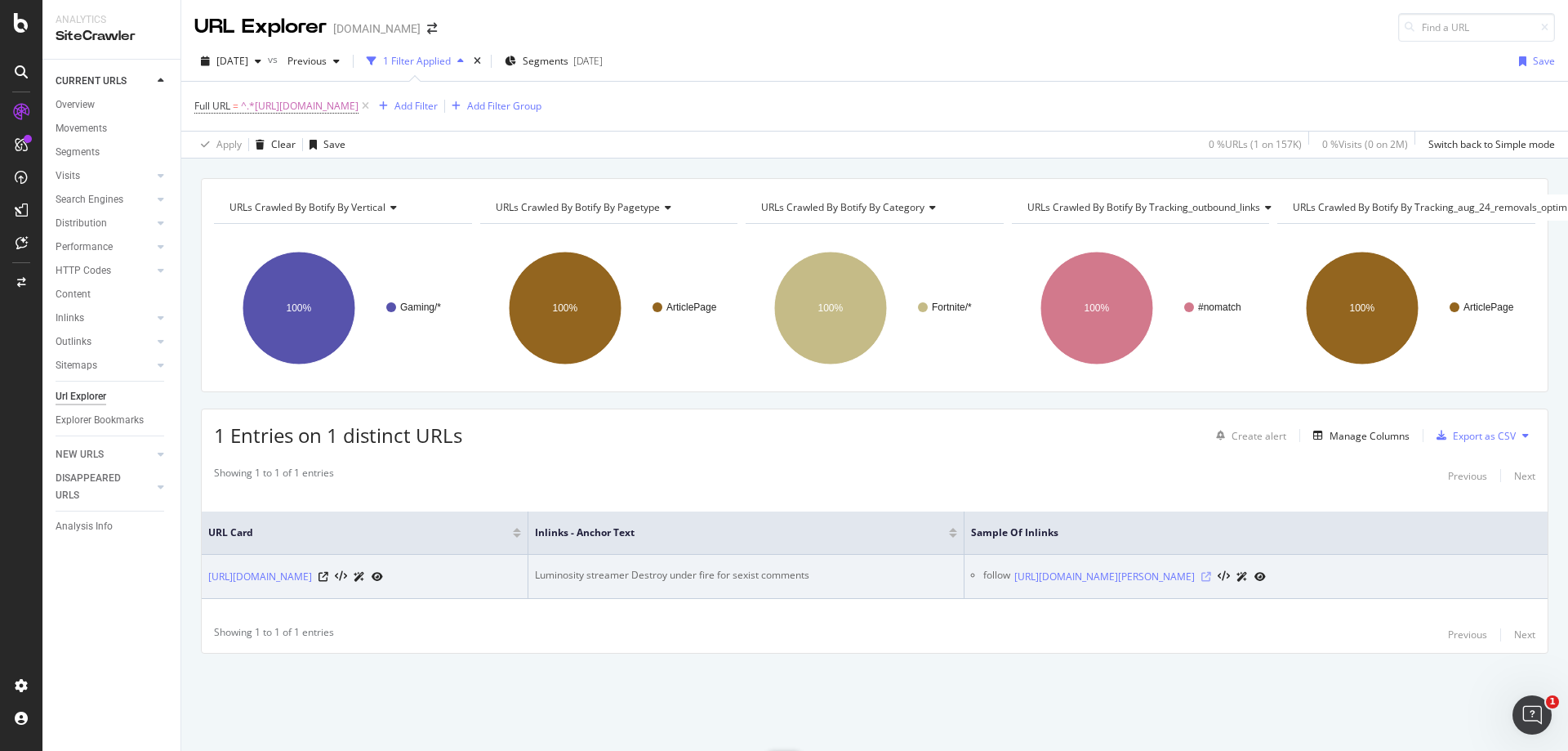
click at [1211, 572] on icon at bounding box center [1206, 577] width 10 height 10
